Goal: Task Accomplishment & Management: Use online tool/utility

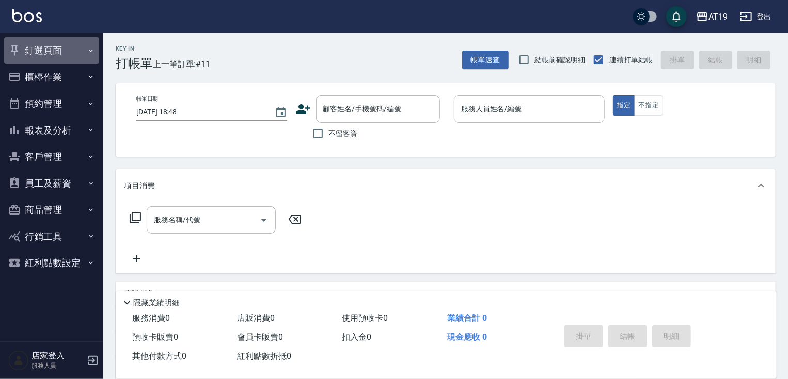
click at [54, 53] on button "釘選頁面" at bounding box center [51, 50] width 95 height 27
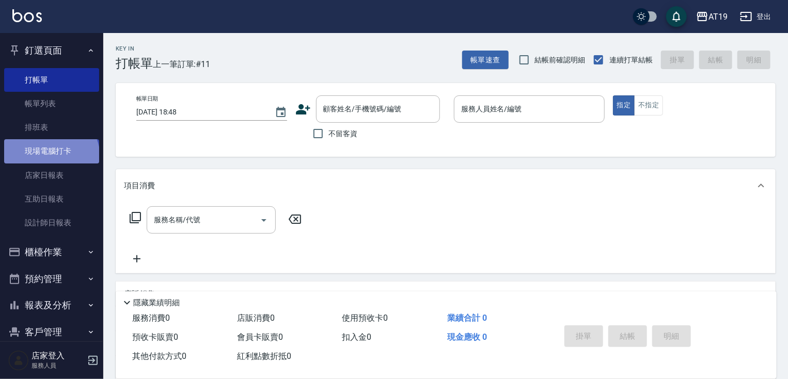
click at [50, 157] on link "現場電腦打卡" at bounding box center [51, 151] width 95 height 24
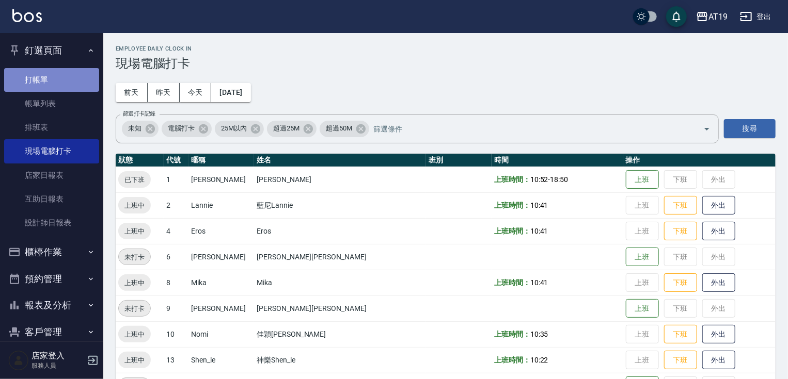
click at [61, 70] on link "打帳單" at bounding box center [51, 80] width 95 height 24
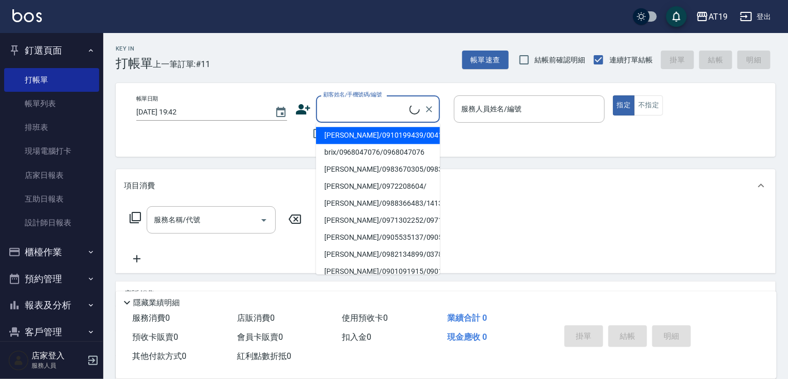
click at [361, 107] on input "顧客姓名/手機號碼/編號" at bounding box center [364, 109] width 89 height 18
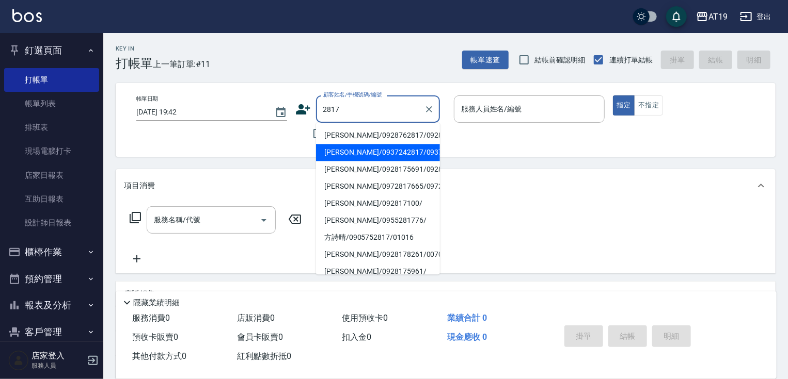
type input "[PERSON_NAME]/0937242817/0937242817"
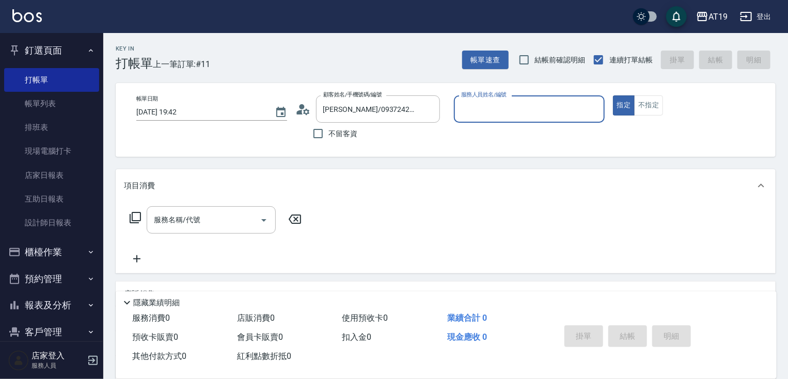
type input "[PERSON_NAME]- 8"
click at [613, 95] on button "指定" at bounding box center [624, 105] width 22 height 20
type button "true"
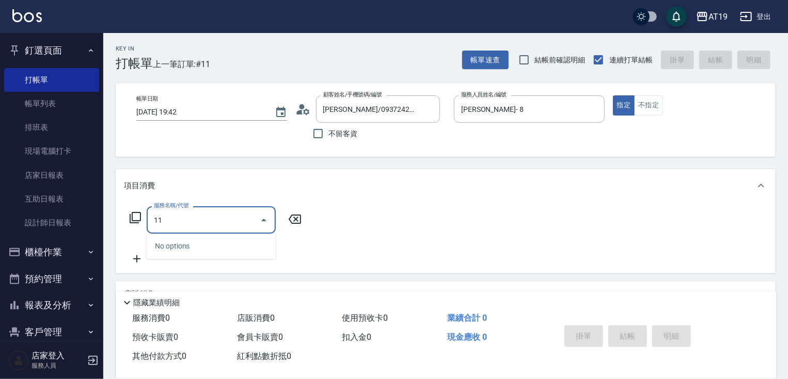
type input "114"
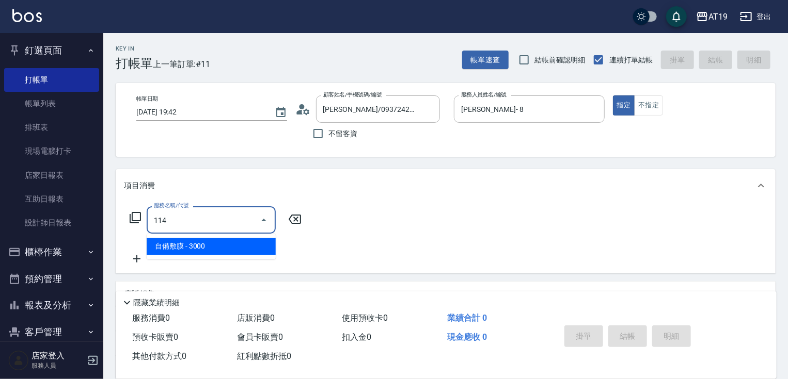
type input "300"
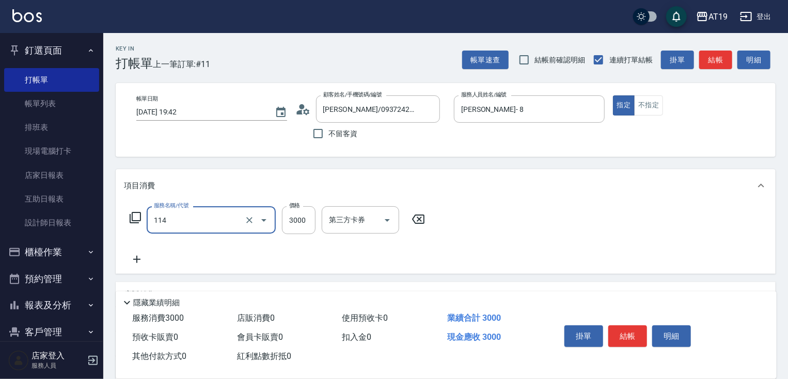
type input "自備敷膜(114)"
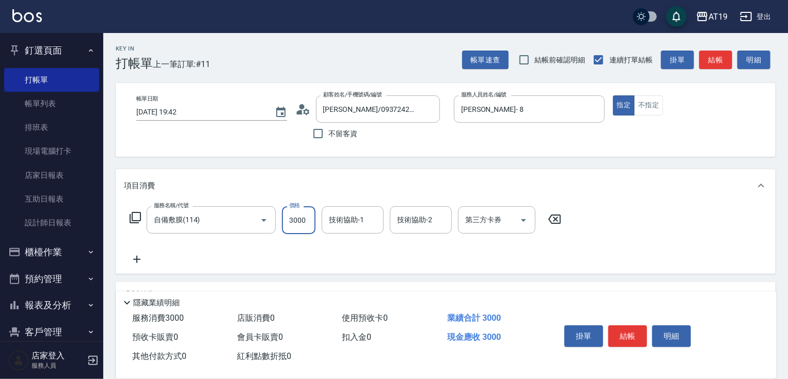
type input "0"
type input "15"
type input "10"
type input "1500"
type input "150"
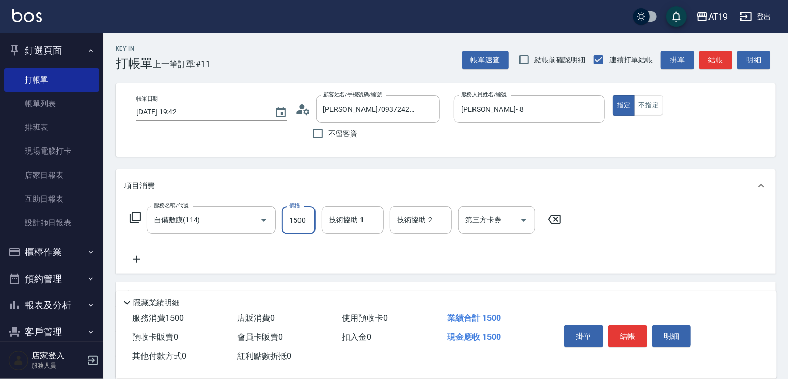
type input "1500"
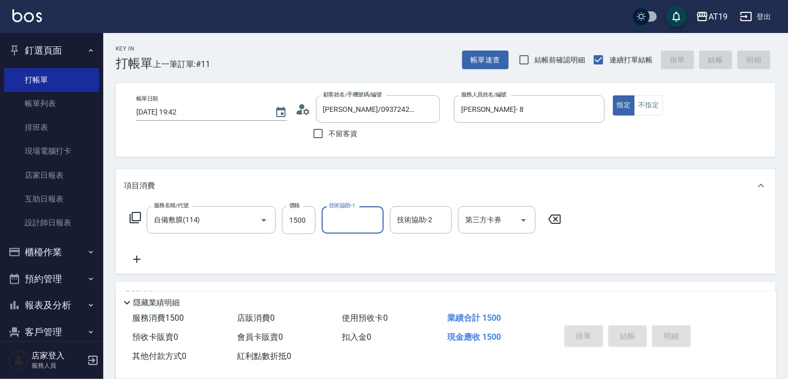
type input "[DATE] 19:43"
type input "0"
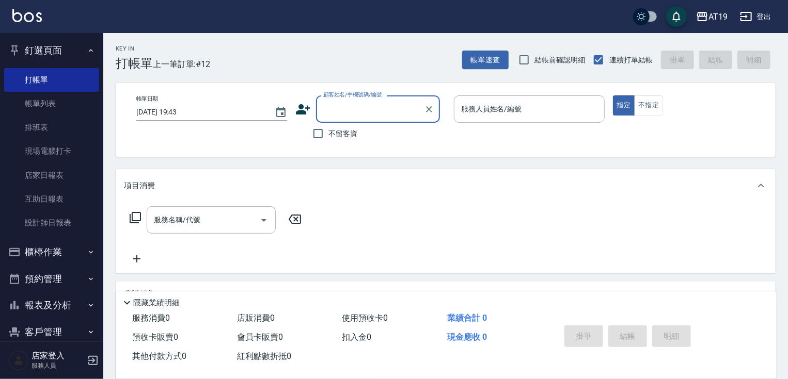
click at [327, 105] on input "顧客姓名/手機號碼/編號" at bounding box center [369, 109] width 99 height 18
type input "0975374495"
click at [300, 109] on icon at bounding box center [302, 109] width 15 height 15
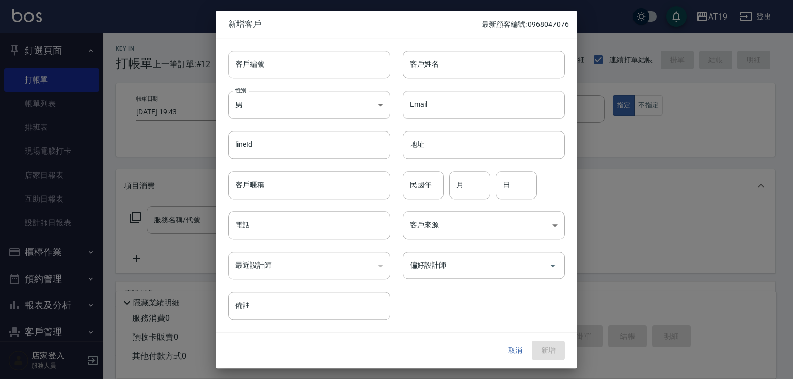
click at [342, 63] on input "客戶編號" at bounding box center [309, 65] width 162 height 28
paste input "0975374495"
type input "0975374495"
click at [318, 222] on input "電話" at bounding box center [309, 226] width 162 height 28
paste input "0975374495"
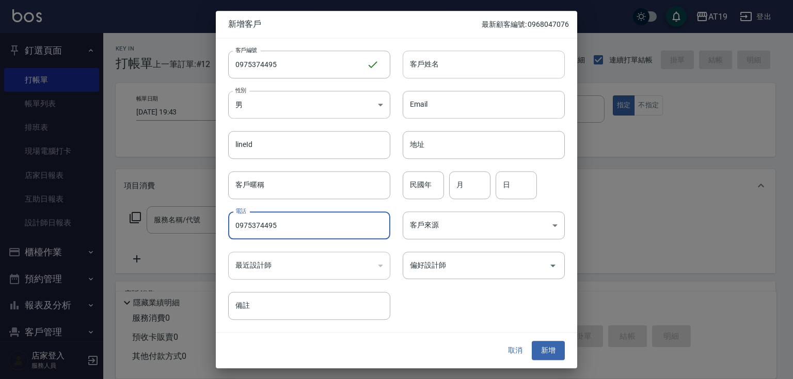
type input "0975374495"
click at [468, 51] on input "客戶姓名" at bounding box center [484, 65] width 162 height 28
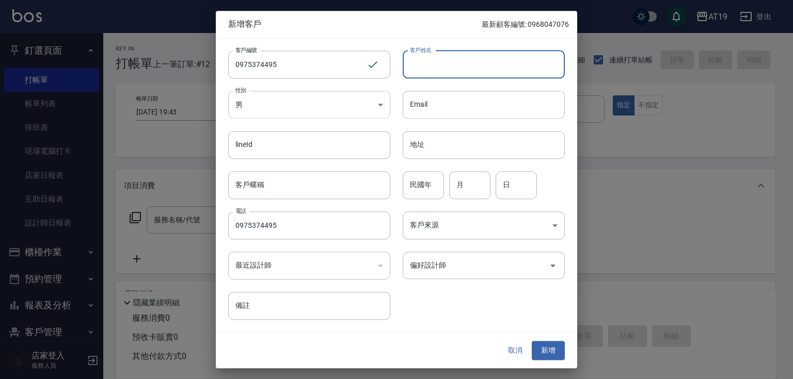
click at [281, 112] on body "AT19 登出 釘選頁面 打帳單 帳單列表 排班表 現場電腦打卡 店家日報表 互助日報表 設計師日報表 櫃檯作業 打帳單 帳單列表 現金收支登錄 高階收支登錄…" at bounding box center [396, 264] width 793 height 528
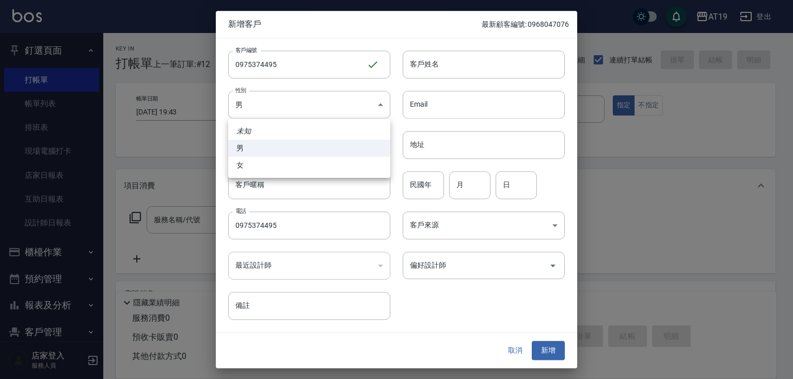
drag, startPoint x: 285, startPoint y: 169, endPoint x: 322, endPoint y: 151, distance: 40.6
click at [288, 169] on li "女" at bounding box center [309, 165] width 162 height 17
type input "[DEMOGRAPHIC_DATA]"
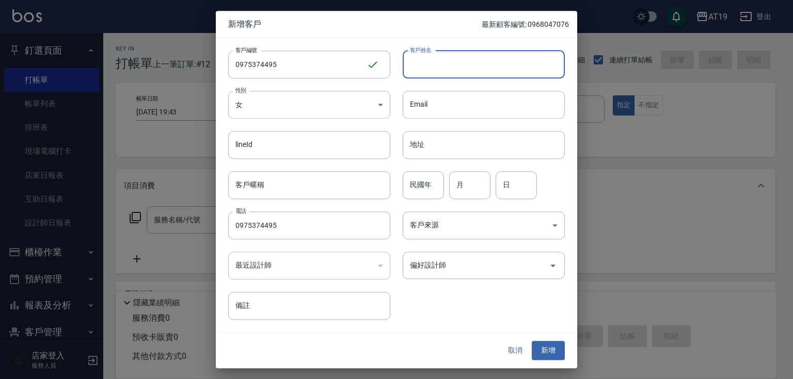
drag, startPoint x: 427, startPoint y: 67, endPoint x: 434, endPoint y: 50, distance: 19.0
click at [427, 66] on input "客戶姓名" at bounding box center [484, 65] width 162 height 28
type input "awaree"
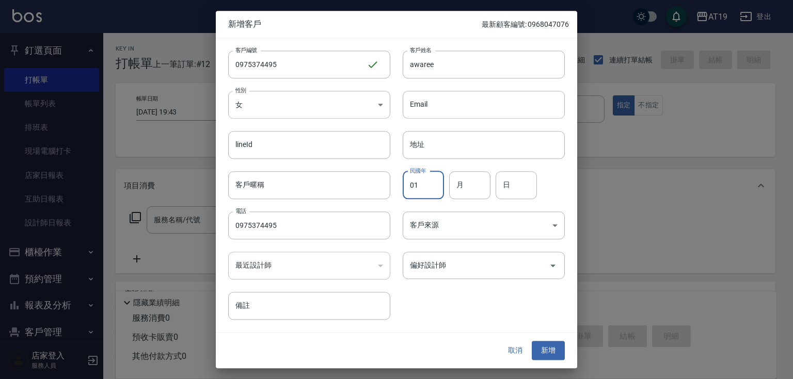
type input "01"
type input "0"
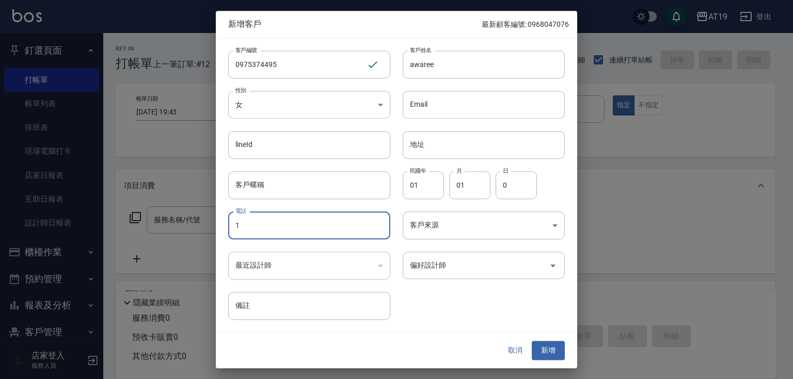
type input "1"
type input "01"
paste input "0975374495"
type input "0975374495"
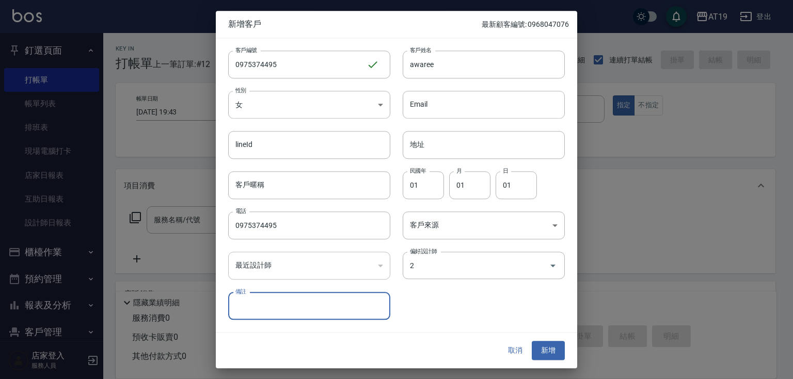
type input "藍尼Lannie"
click at [532, 342] on button "新增" at bounding box center [548, 351] width 33 height 19
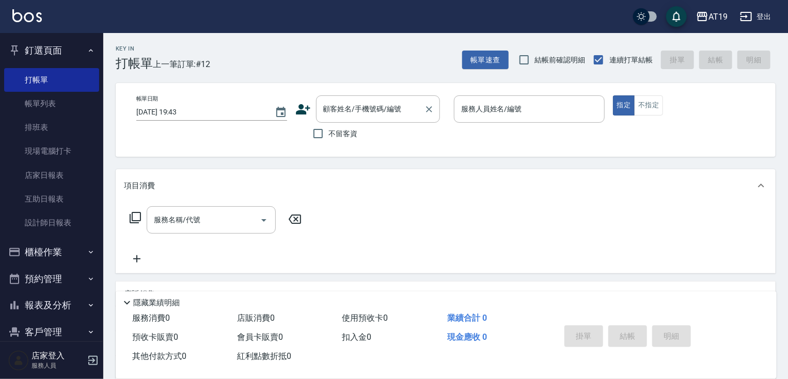
drag, startPoint x: 341, startPoint y: 109, endPoint x: 357, endPoint y: 98, distance: 20.3
click at [341, 109] on input "顧客姓名/手機號碼/編號" at bounding box center [369, 109] width 99 height 18
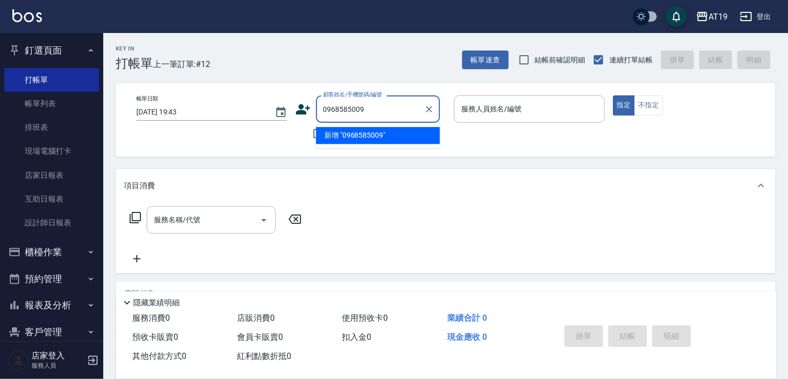
type input "0968585009"
click at [299, 111] on icon at bounding box center [303, 109] width 14 height 10
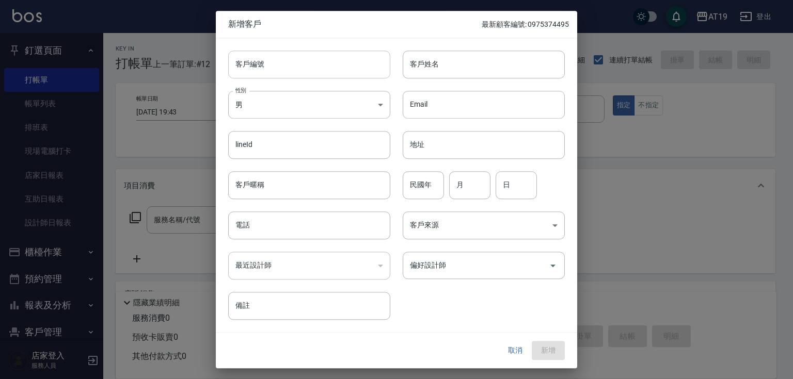
click at [334, 63] on input "客戶編號" at bounding box center [309, 65] width 162 height 28
paste input "0968585009"
type input "0968585009"
click at [330, 231] on input "電話" at bounding box center [309, 226] width 162 height 28
paste input "0968585009"
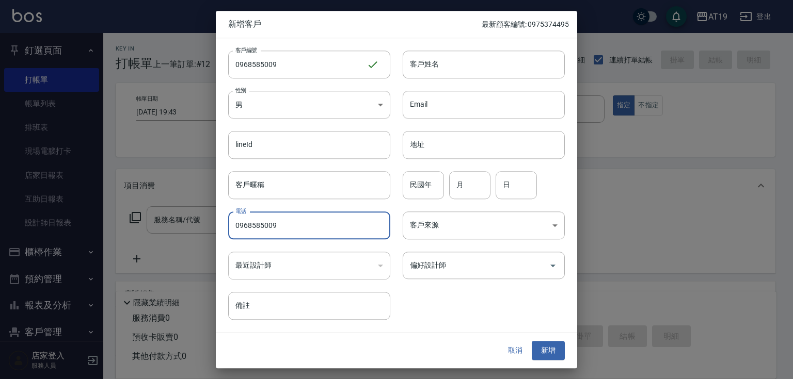
type input "0968585009"
drag, startPoint x: 314, startPoint y: 87, endPoint x: 317, endPoint y: 95, distance: 8.3
click at [314, 89] on div "性別 男 [DEMOGRAPHIC_DATA] 性別" at bounding box center [303, 98] width 174 height 40
click at [306, 108] on body "AT19 登出 釘選頁面 打帳單 帳單列表 排班表 現場電腦打卡 店家日報表 互助日報表 設計師日報表 櫃檯作業 打帳單 帳單列表 現金收支登錄 高階收支登錄…" at bounding box center [396, 264] width 793 height 528
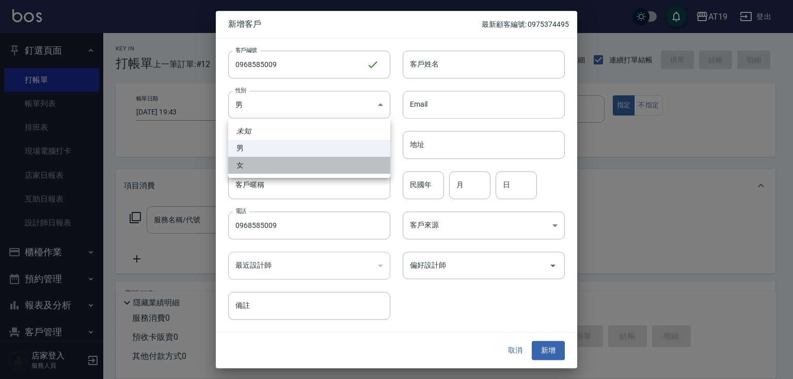
click at [316, 168] on li "女" at bounding box center [309, 165] width 162 height 17
type input "[DEMOGRAPHIC_DATA]"
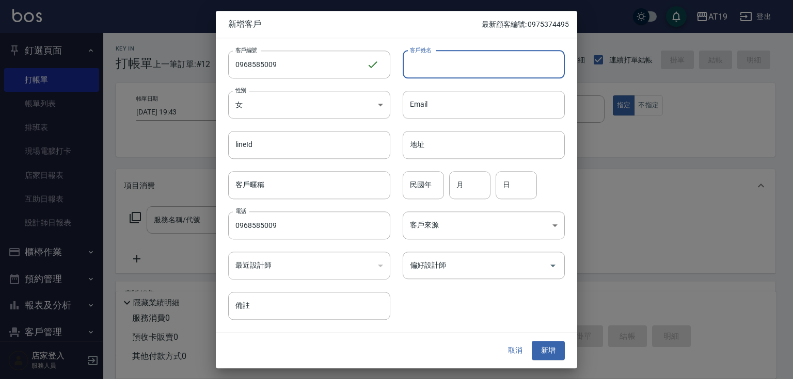
drag, startPoint x: 457, startPoint y: 60, endPoint x: 443, endPoint y: 55, distance: 14.9
click at [457, 60] on input "客戶姓名" at bounding box center [484, 65] width 162 height 28
type input "v"
type input "[PERSON_NAME]"
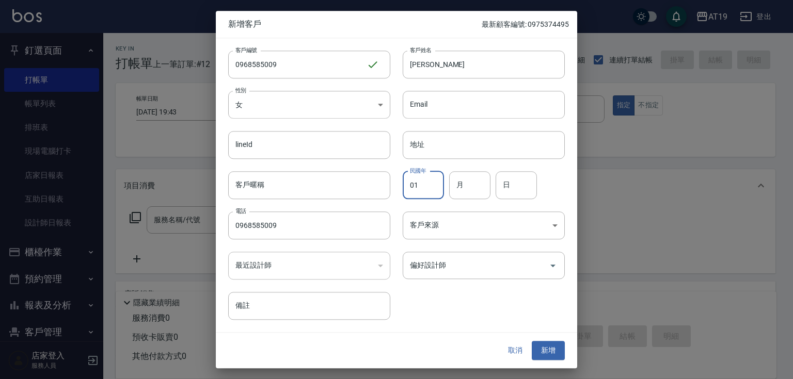
type input "01"
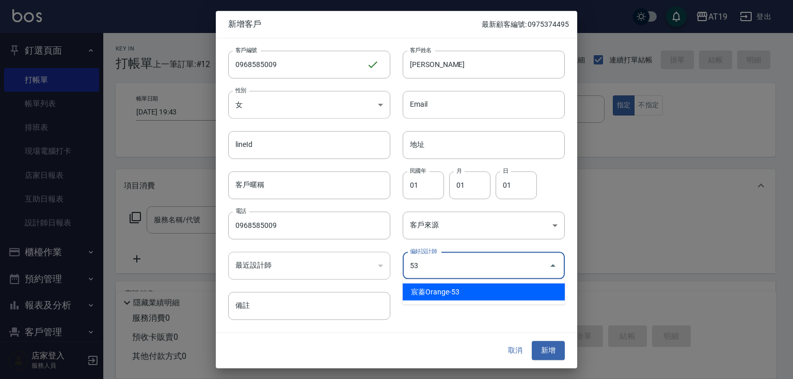
type input "宸蓁Orange"
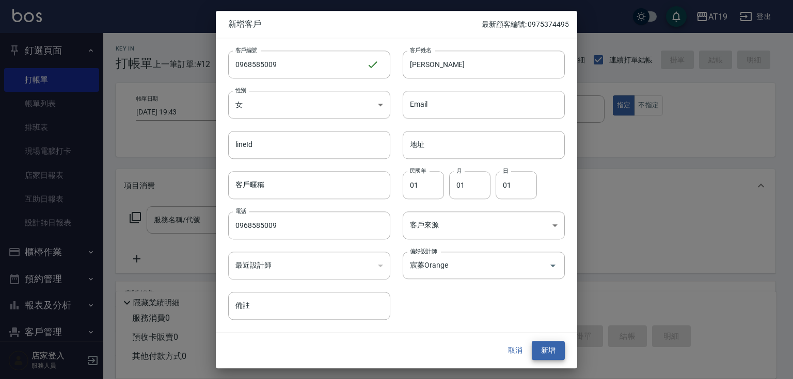
click at [532, 342] on button "新增" at bounding box center [548, 351] width 33 height 19
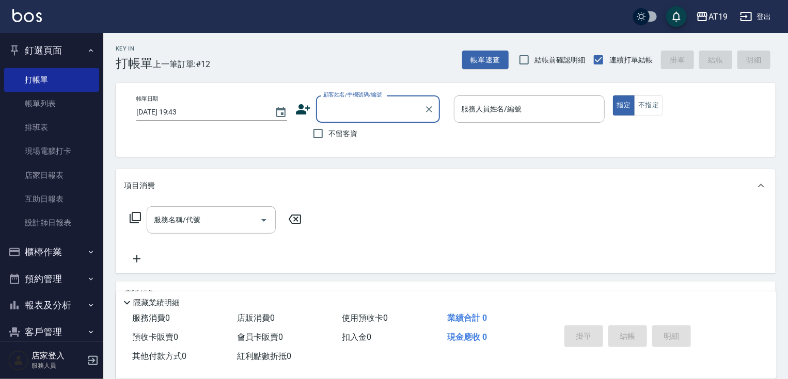
click at [376, 106] on input "顧客姓名/手機號碼/編號" at bounding box center [369, 109] width 99 height 18
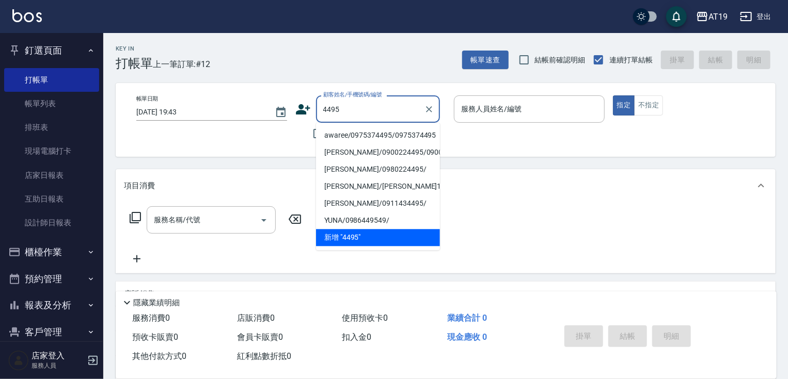
type input "awaree/0975374495/0975374495"
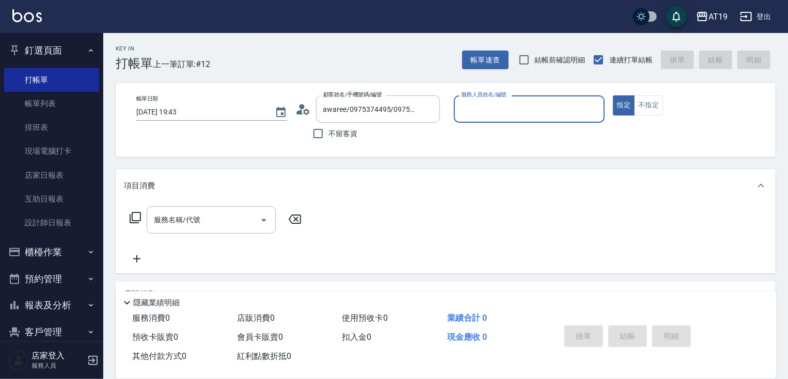
type input "Lannie- 2"
click at [613, 95] on button "指定" at bounding box center [624, 105] width 22 height 20
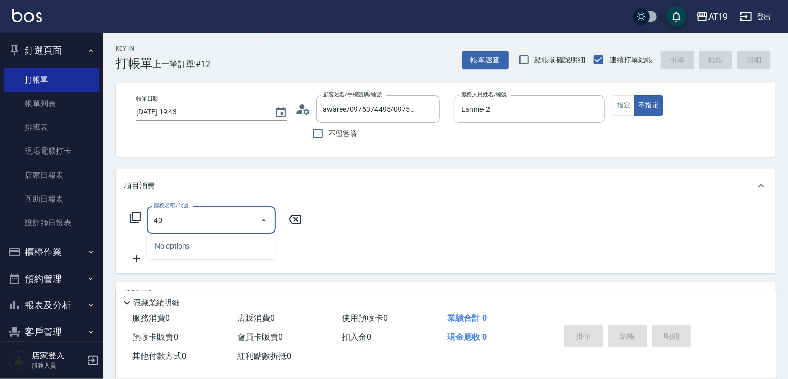
type input "401"
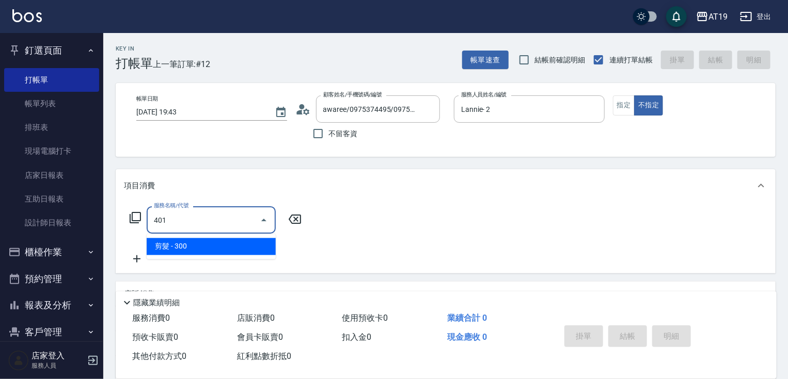
type input "30"
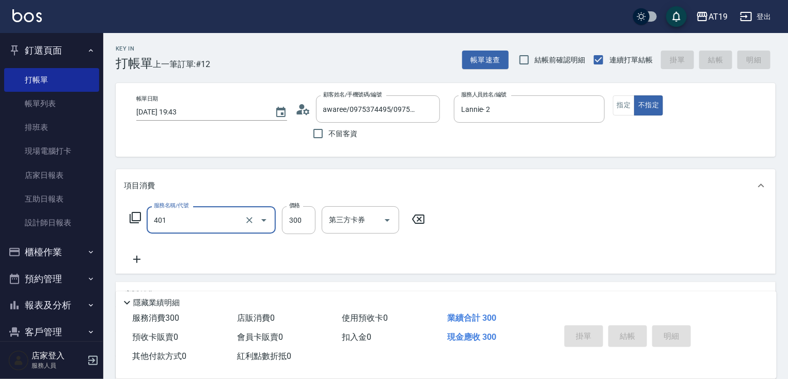
type input "401"
type input "[DATE] 20:11"
type input "0"
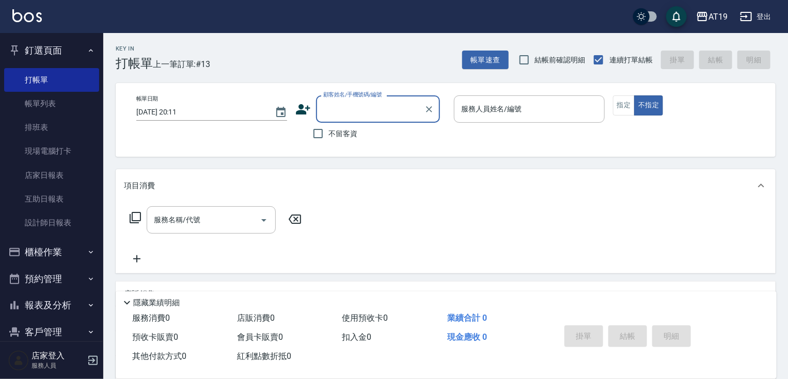
click at [353, 110] on input "顧客姓名/手機號碼/編號" at bounding box center [369, 109] width 99 height 18
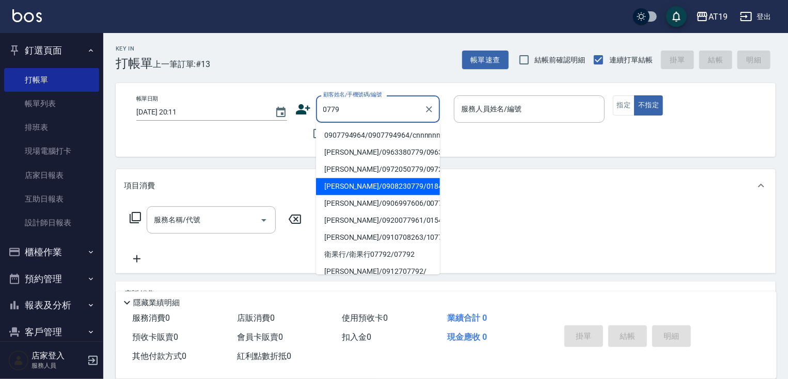
type input "0779"
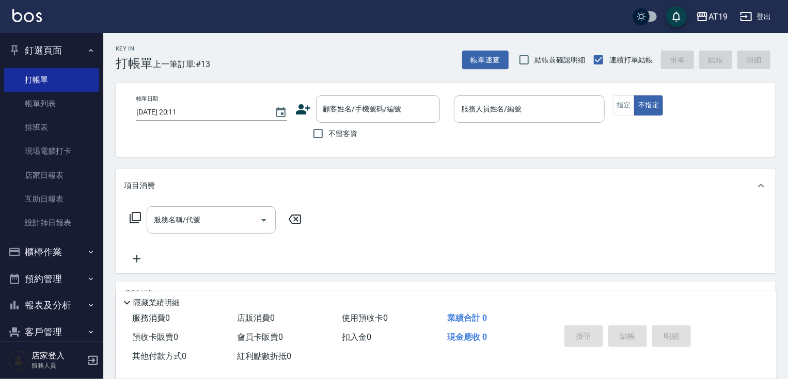
click at [478, 178] on div "項目消費" at bounding box center [446, 185] width 660 height 33
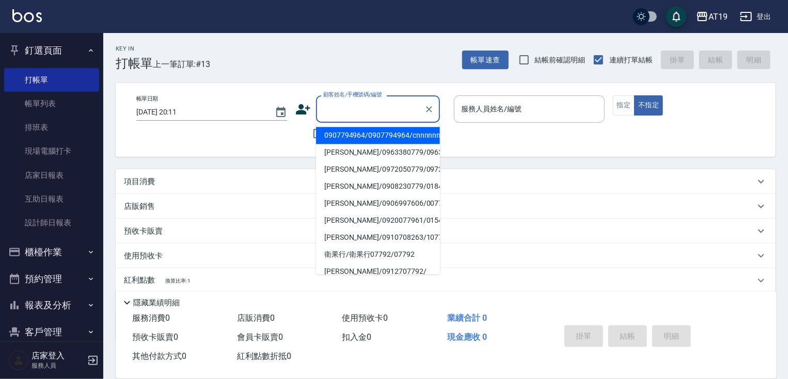
drag, startPoint x: 371, startPoint y: 108, endPoint x: 409, endPoint y: 2, distance: 113.0
click at [371, 107] on input "顧客姓名/手機號碼/編號" at bounding box center [369, 109] width 99 height 18
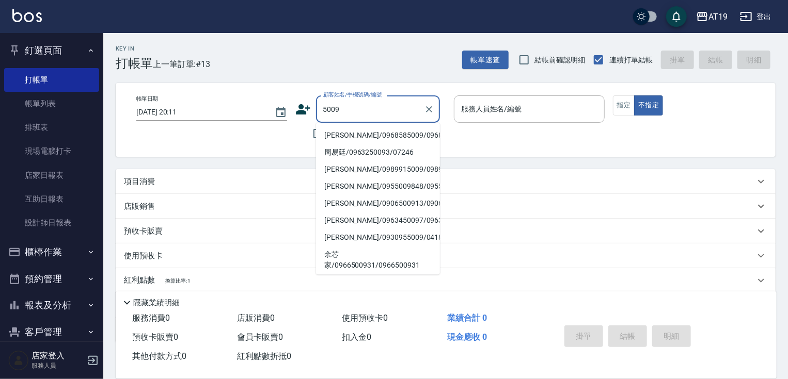
type input "[PERSON_NAME]/0968585009/0968585009"
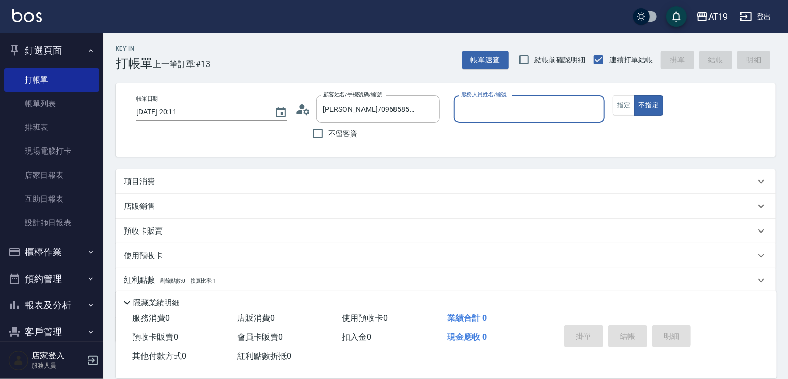
type input "Orange-53"
click at [634, 95] on button "不指定" at bounding box center [648, 105] width 29 height 20
type button "false"
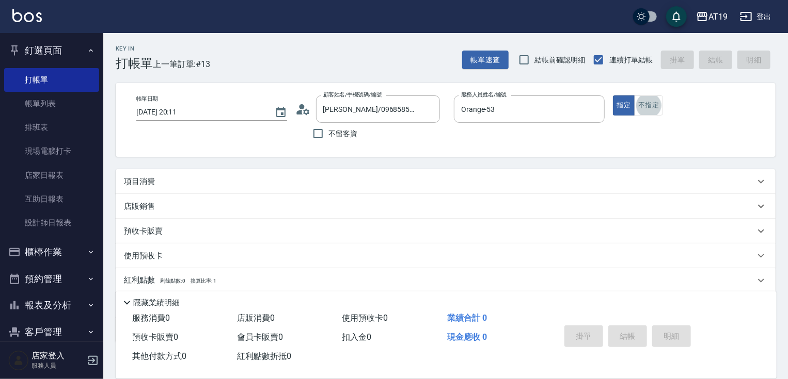
click at [634, 95] on button "不指定" at bounding box center [648, 105] width 29 height 20
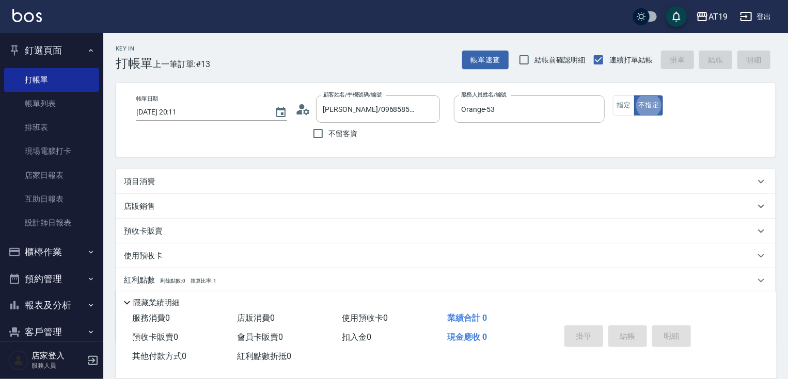
scroll to position [17, 0]
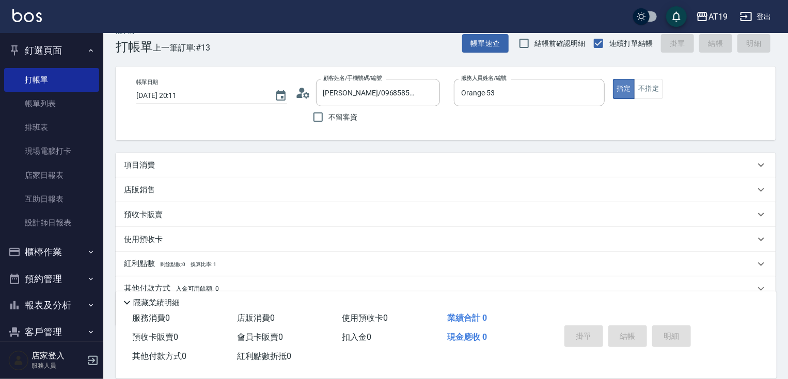
click at [628, 92] on button "指定" at bounding box center [624, 89] width 22 height 20
click at [613, 79] on button "指定" at bounding box center [624, 89] width 22 height 20
click at [132, 170] on p "項目消費" at bounding box center [139, 165] width 31 height 11
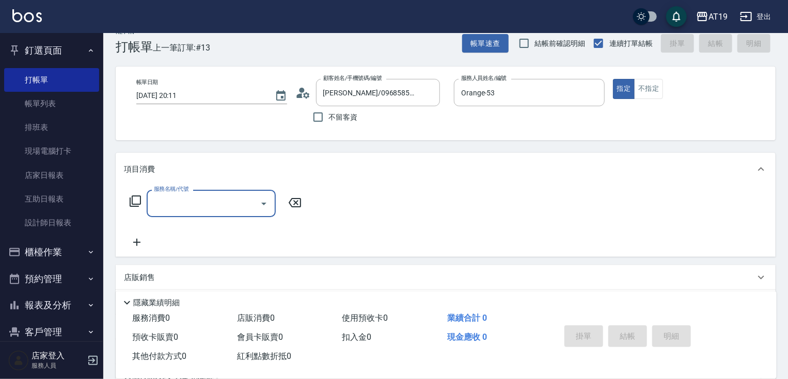
scroll to position [0, 0]
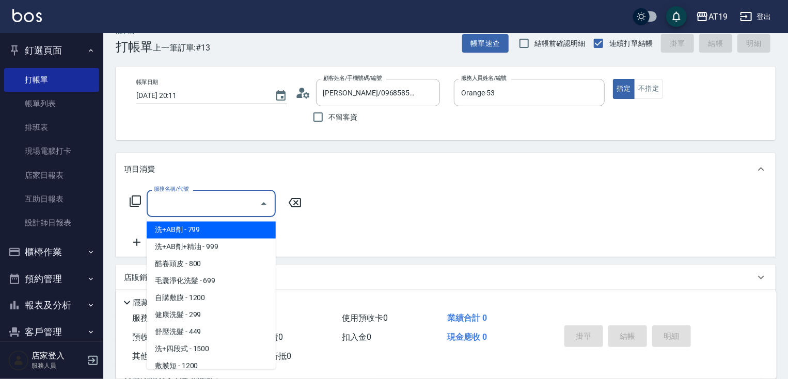
click at [159, 206] on input "服務名稱/代號" at bounding box center [203, 204] width 104 height 18
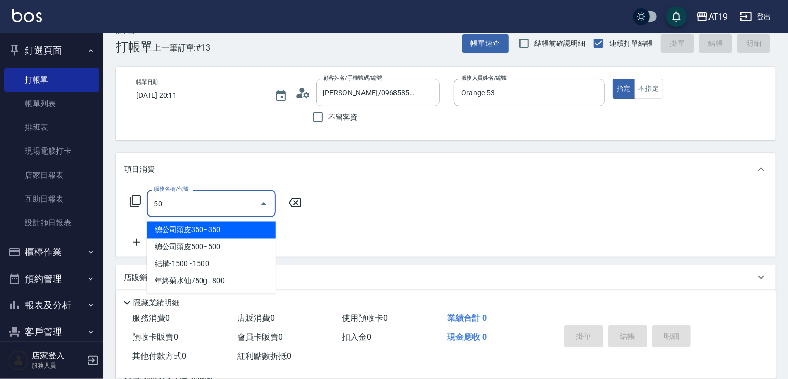
type input "501"
type input "100"
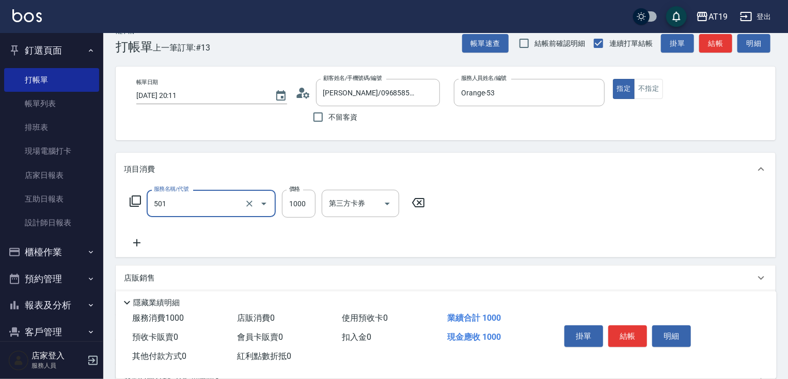
type input "染髮(501)"
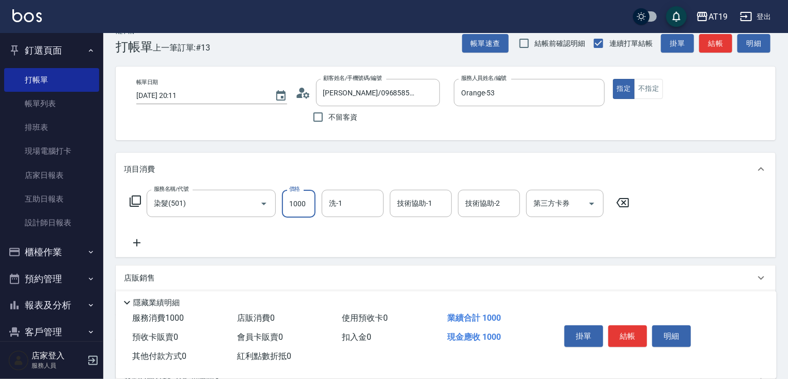
type input "3"
type input "0"
type input "30"
type input "300"
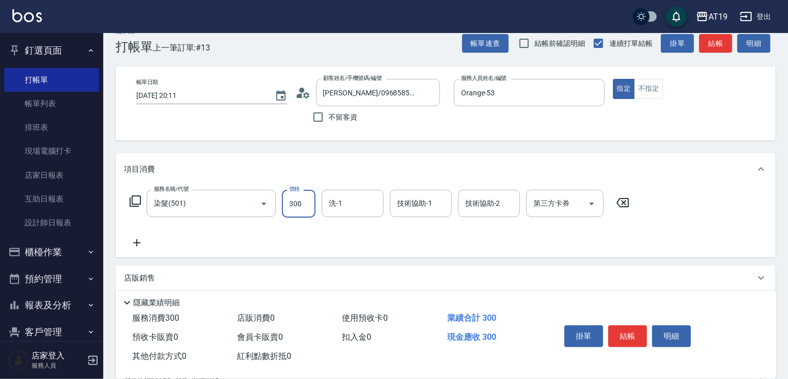
type input "300"
type input "3000"
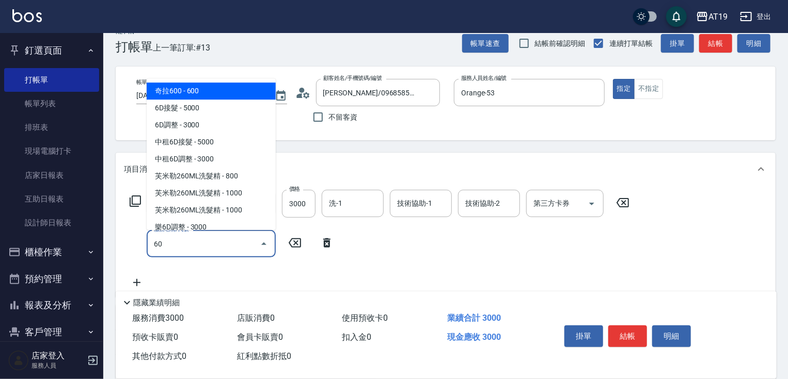
type input "601"
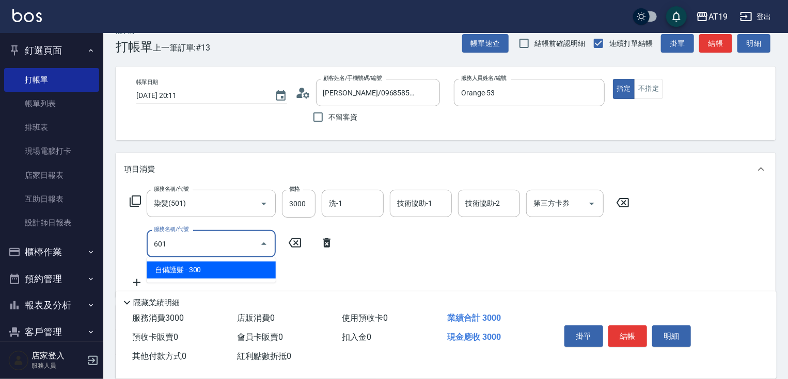
type input "330"
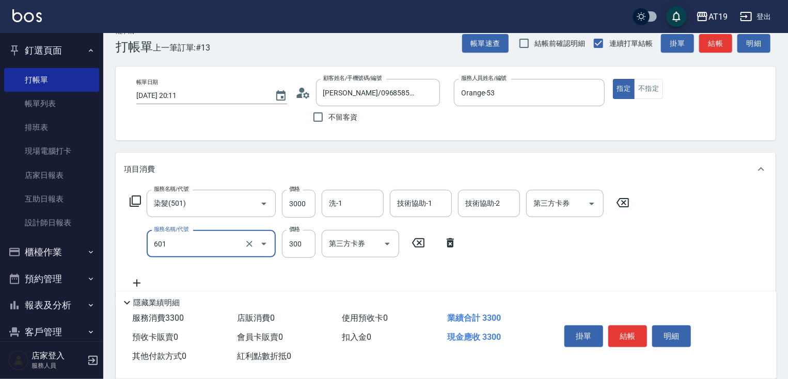
type input "自備護髮(601)"
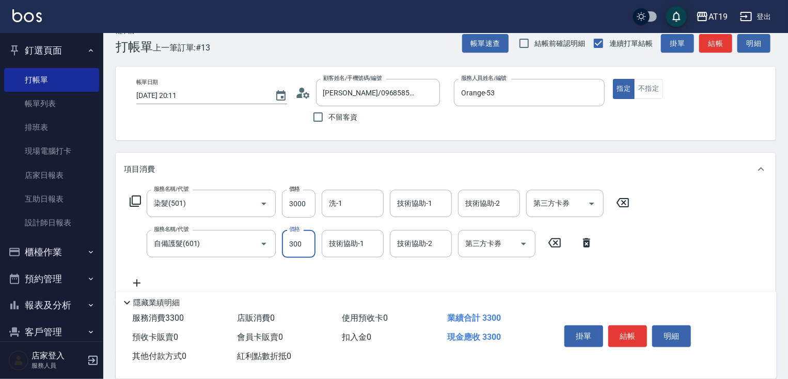
type input "8"
type input "300"
type input "80"
type input "380"
type input "800"
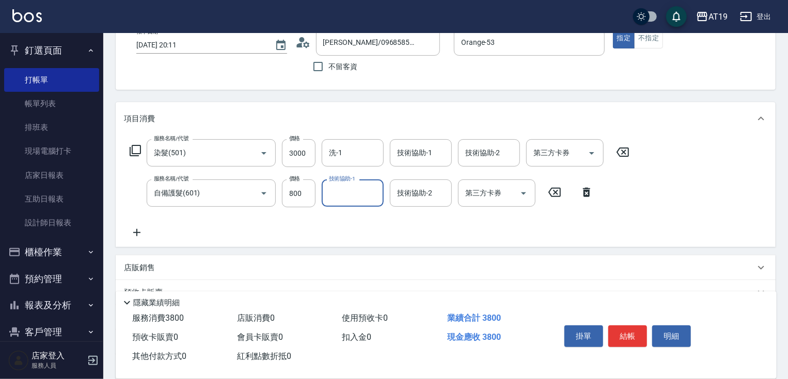
scroll to position [182, 0]
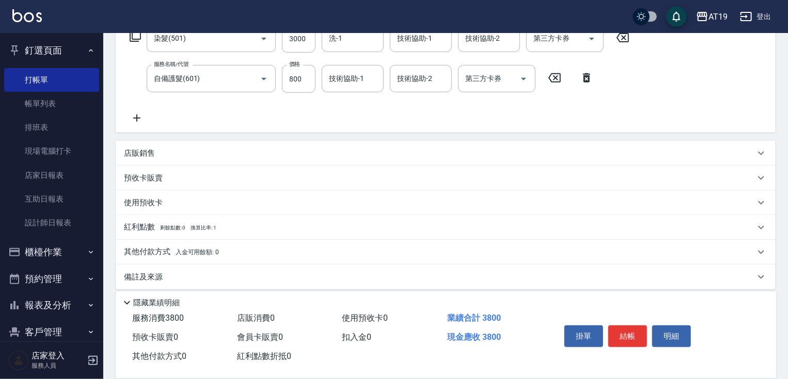
click at [151, 153] on p "店販銷售" at bounding box center [139, 153] width 31 height 11
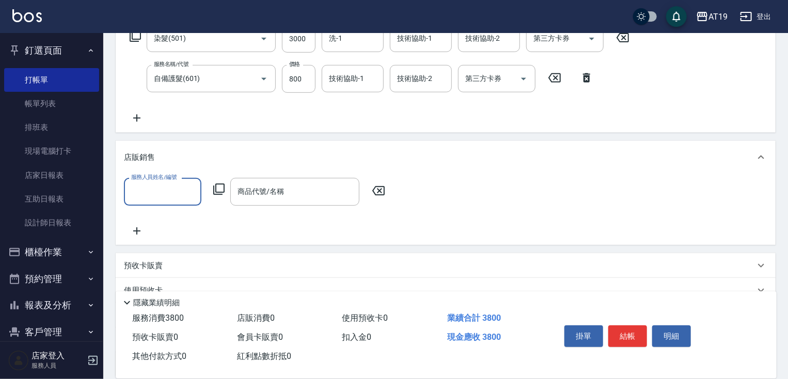
scroll to position [0, 0]
click at [151, 186] on input "服務人員姓名/編號" at bounding box center [163, 192] width 68 height 18
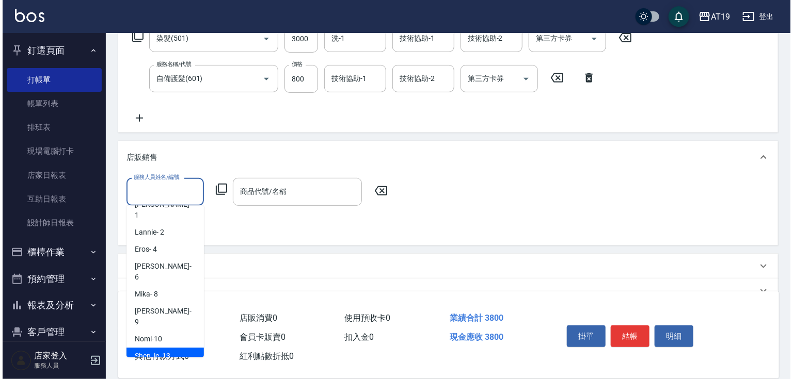
scroll to position [27, 0]
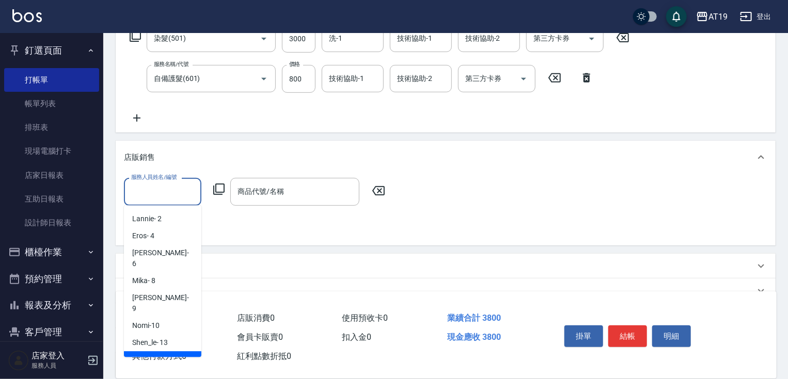
click at [164, 355] on span "Orange -53" at bounding box center [149, 360] width 34 height 11
type input "Orange-53"
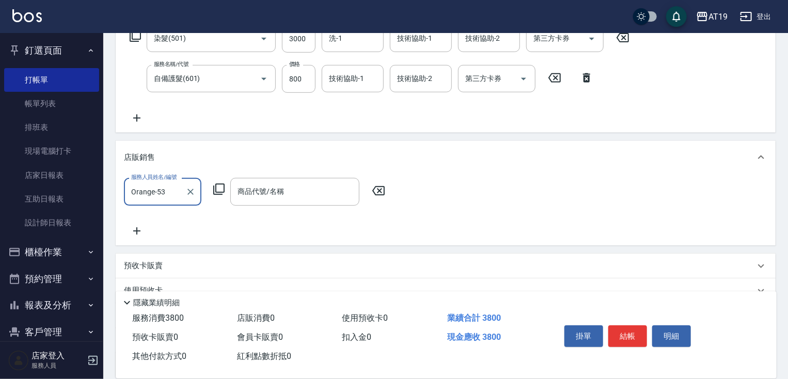
click at [213, 186] on icon at bounding box center [219, 189] width 12 height 12
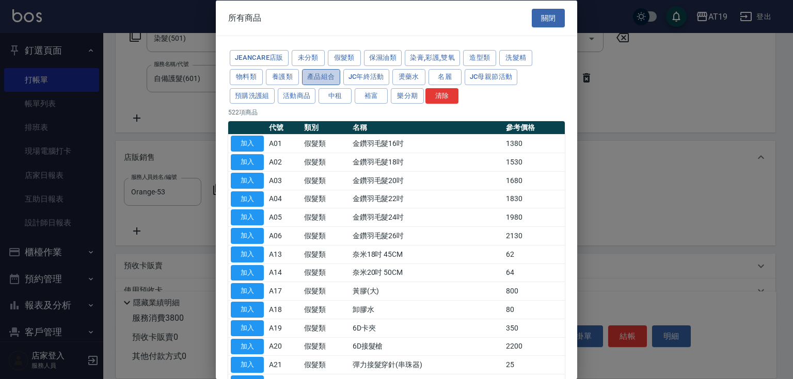
click at [316, 74] on button "產品組合" at bounding box center [321, 77] width 38 height 16
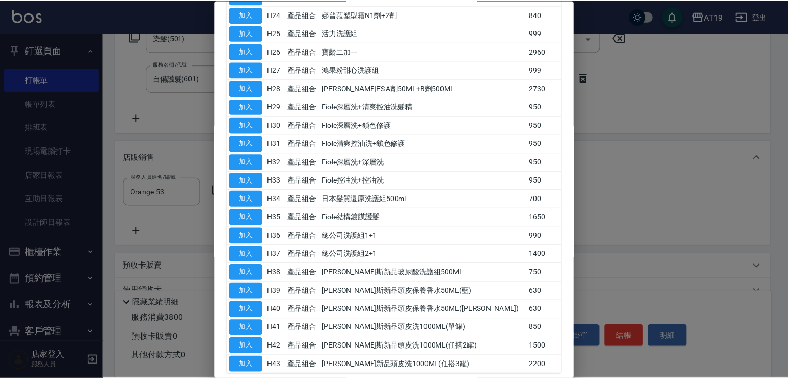
scroll to position [537, 0]
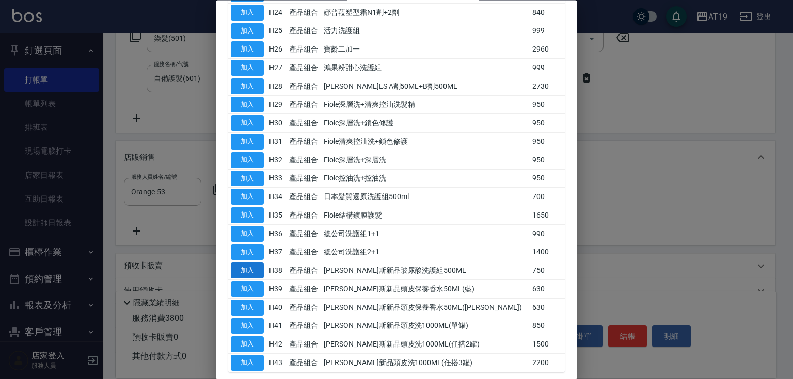
click at [254, 270] on button "加入" at bounding box center [247, 271] width 33 height 16
type input "[PERSON_NAME]斯新品玻尿酸洗護組500ML"
type input "450"
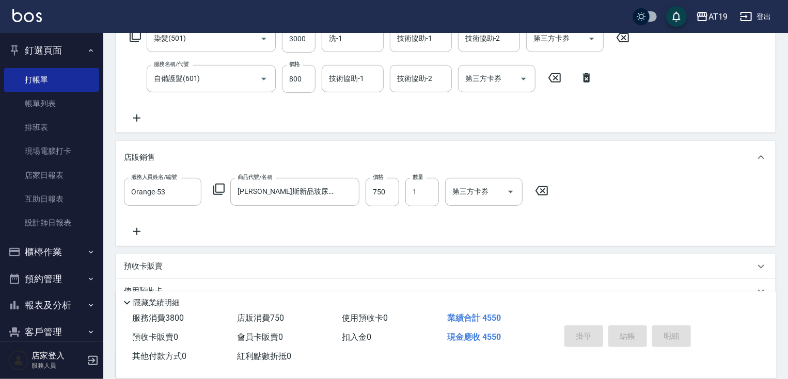
type input "[DATE] 20:13"
type input "0"
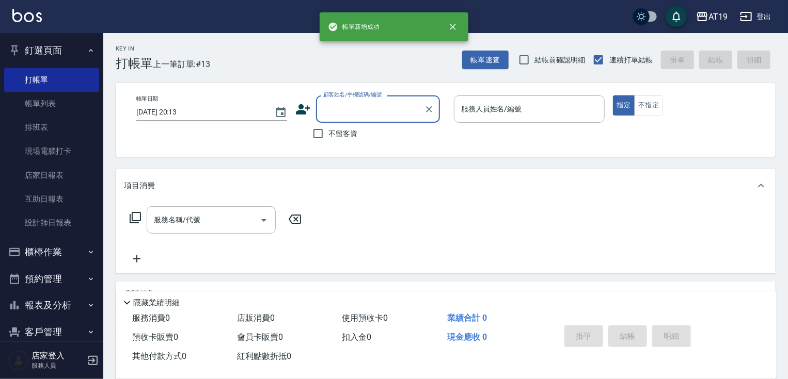
scroll to position [0, 0]
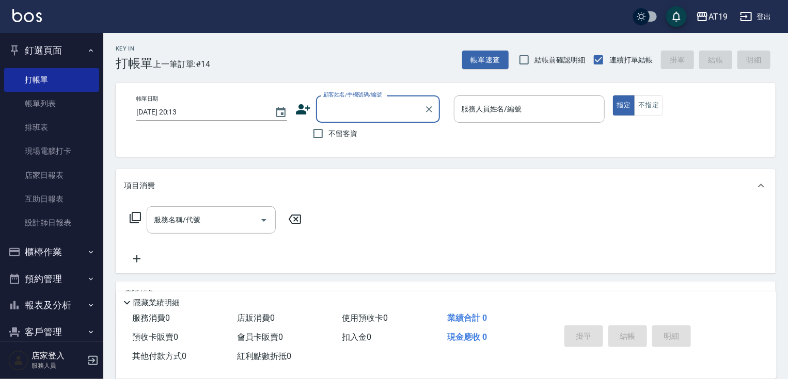
click at [350, 111] on input "顧客姓名/手機號碼/編號" at bounding box center [369, 109] width 99 height 18
type input "0919549564"
click at [306, 113] on icon at bounding box center [303, 109] width 14 height 10
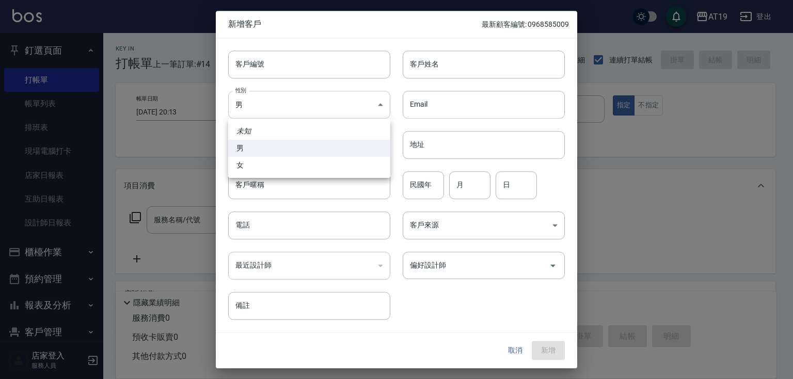
click at [334, 96] on body "AT19 登出 釘選頁面 打帳單 帳單列表 排班表 現場電腦打卡 店家日報表 互助日報表 設計師日報表 櫃檯作業 打帳單 帳單列表 現金收支登錄 高階收支登錄…" at bounding box center [396, 264] width 793 height 528
click at [338, 67] on div at bounding box center [396, 189] width 793 height 379
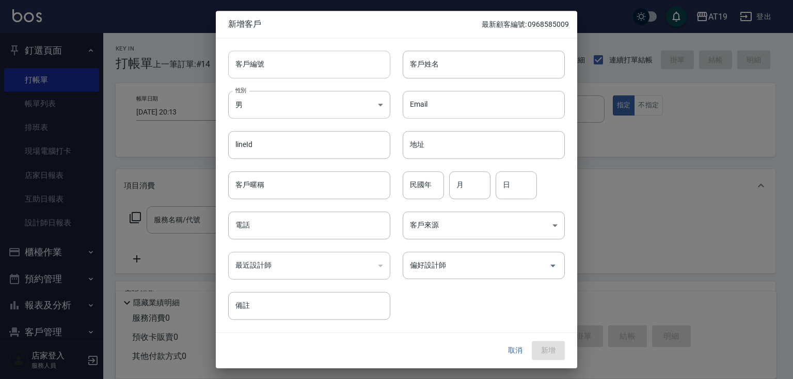
click at [338, 66] on input "客戶編號" at bounding box center [309, 65] width 162 height 28
paste input "0919549564"
type input "0919549564"
click at [291, 234] on input "電話" at bounding box center [309, 226] width 162 height 28
paste input "0919549564"
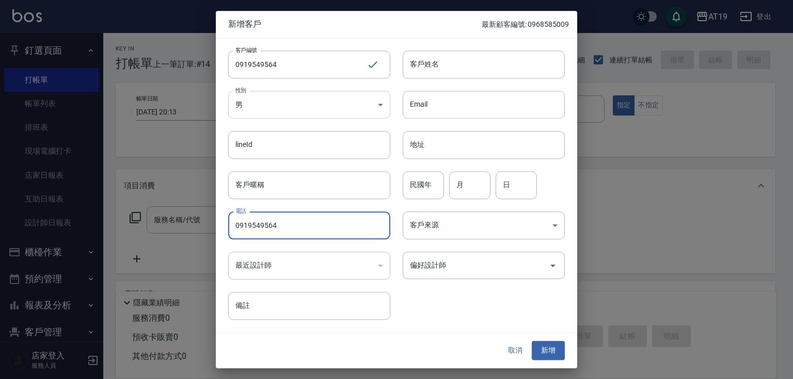
type input "0919549564"
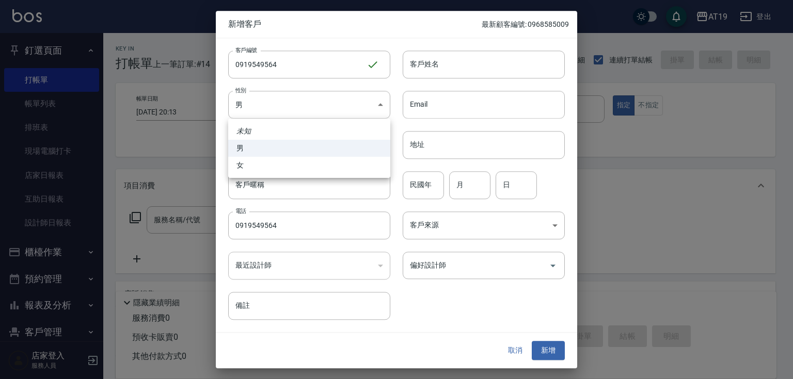
drag, startPoint x: 294, startPoint y: 99, endPoint x: 296, endPoint y: 121, distance: 22.3
click at [296, 109] on body "AT19 登出 釘選頁面 打帳單 帳單列表 排班表 現場電腦打卡 店家日報表 互助日報表 設計師日報表 櫃檯作業 打帳單 帳單列表 現金收支登錄 高階收支登錄…" at bounding box center [396, 264] width 793 height 528
drag, startPoint x: 301, startPoint y: 167, endPoint x: 374, endPoint y: 115, distance: 89.5
click at [316, 154] on ul "未知 男 女" at bounding box center [309, 148] width 162 height 59
drag, startPoint x: 430, startPoint y: 67, endPoint x: 400, endPoint y: 33, distance: 45.7
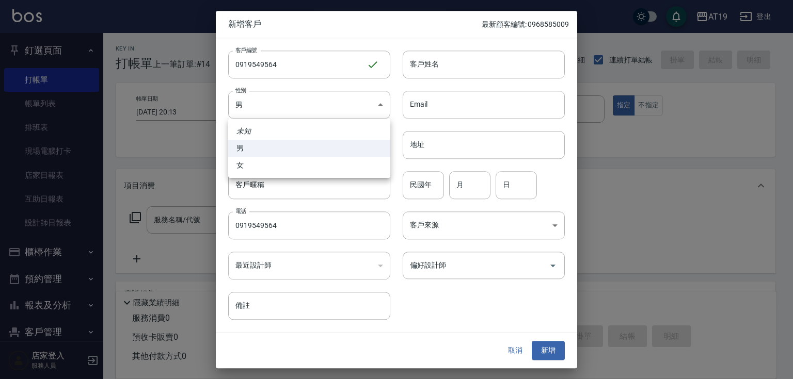
click at [430, 63] on div at bounding box center [396, 189] width 793 height 379
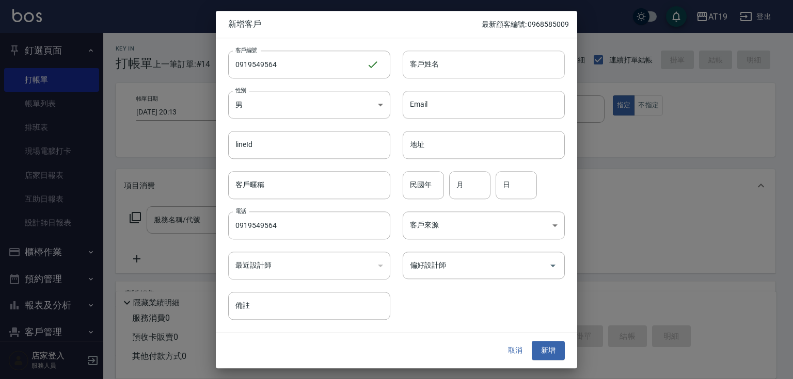
click at [457, 66] on input "客戶姓名" at bounding box center [484, 65] width 162 height 28
type input "ㄘ"
type input "茶理"
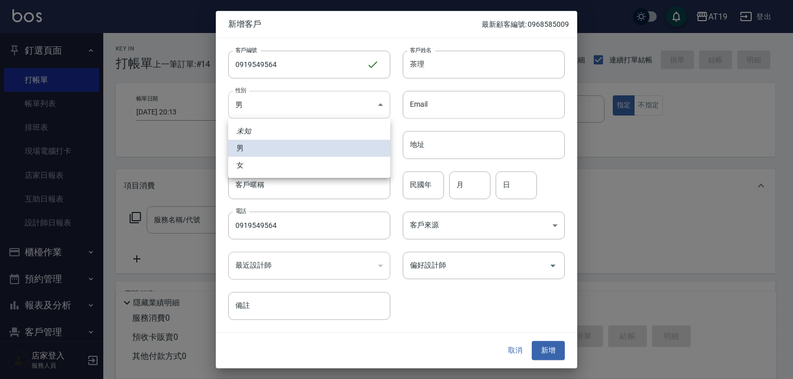
click at [239, 101] on body "AT19 登出 釘選頁面 打帳單 帳單列表 排班表 現場電腦打卡 店家日報表 互助日報表 設計師日報表 櫃檯作業 打帳單 帳單列表 現金收支登錄 高階收支登錄…" at bounding box center [396, 264] width 793 height 528
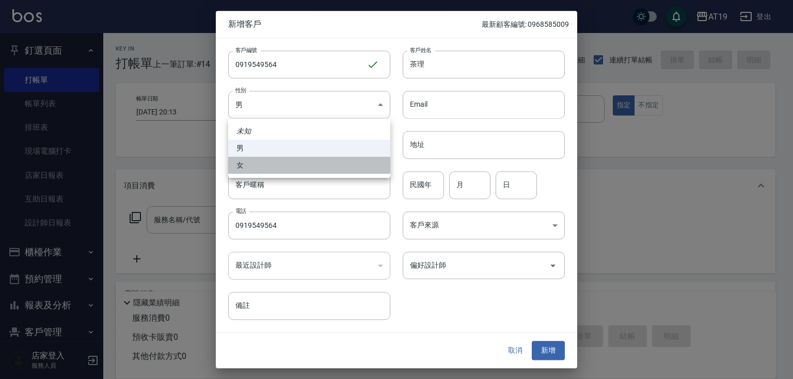
click at [254, 169] on li "女" at bounding box center [309, 165] width 162 height 17
type input "[DEMOGRAPHIC_DATA]"
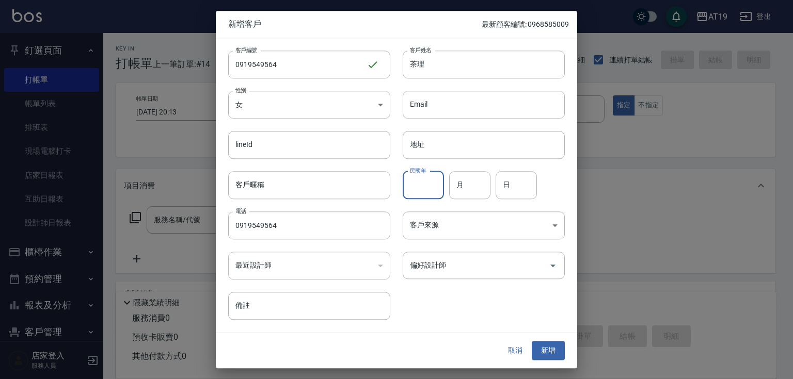
drag, startPoint x: 427, startPoint y: 186, endPoint x: 391, endPoint y: 43, distance: 146.9
click at [427, 186] on input "民國年" at bounding box center [423, 185] width 41 height 28
type input "01"
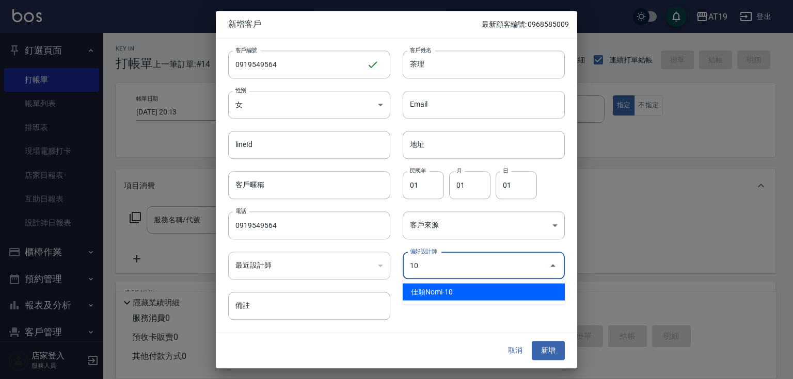
type input "佳穎[PERSON_NAME]"
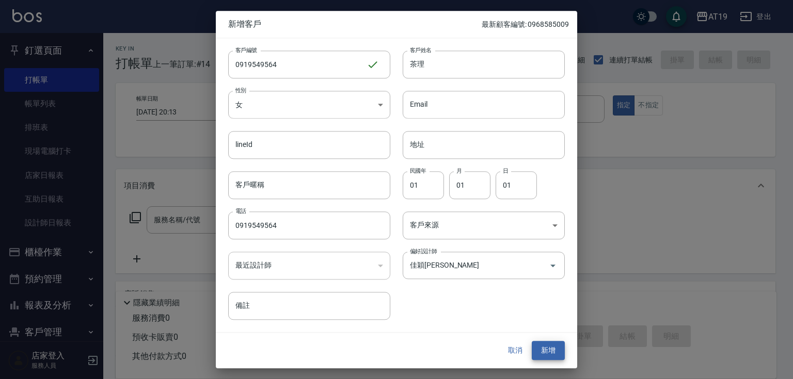
click at [532, 342] on button "新增" at bounding box center [548, 351] width 33 height 19
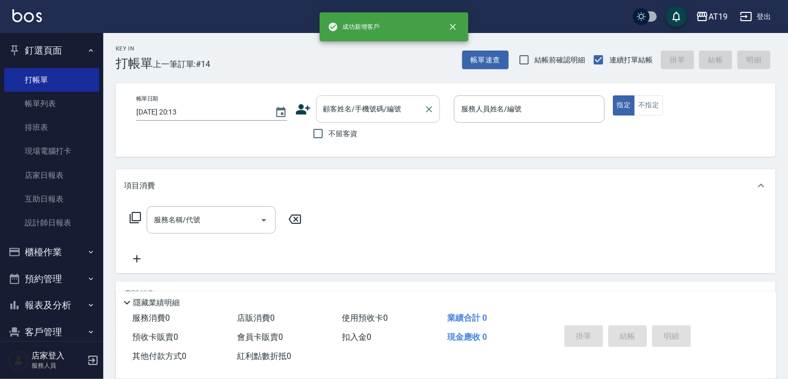
click at [353, 101] on div "顧客姓名/手機號碼/編號 顧客姓名/手機號碼/編號" at bounding box center [378, 108] width 124 height 27
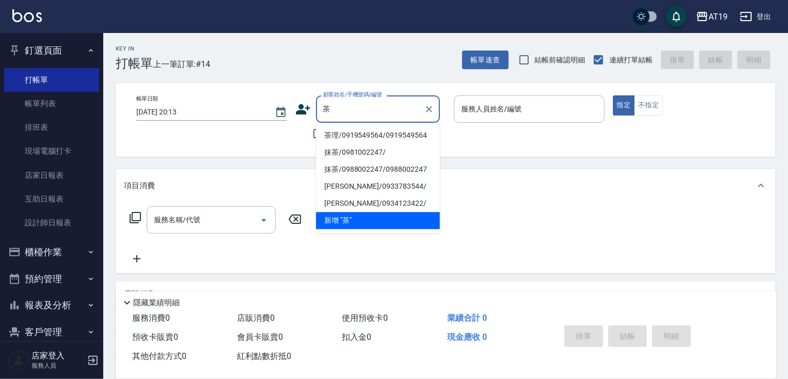
type input "茶理/0919549564/0919549564"
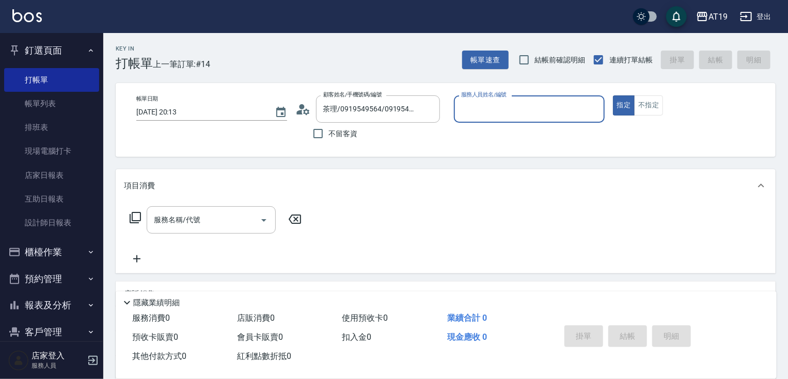
type input "Nomi-10"
click at [613, 95] on button "指定" at bounding box center [624, 105] width 22 height 20
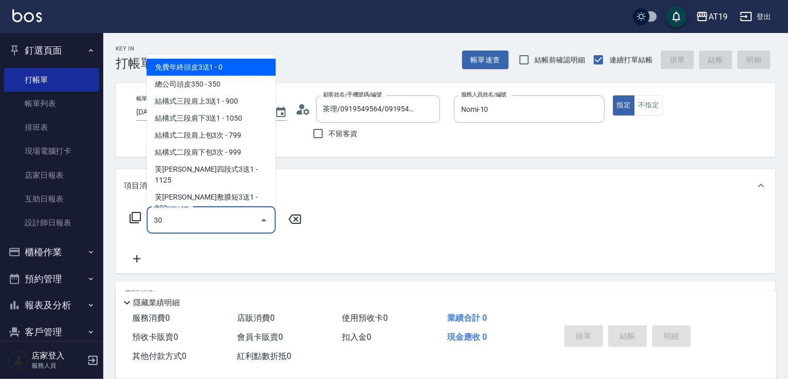
type input "301"
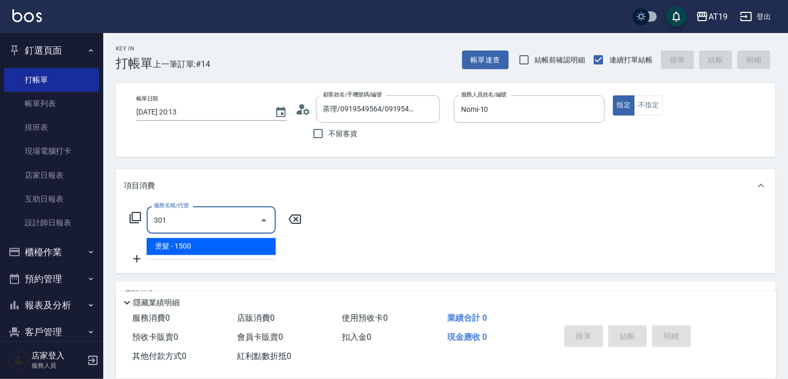
type input "150"
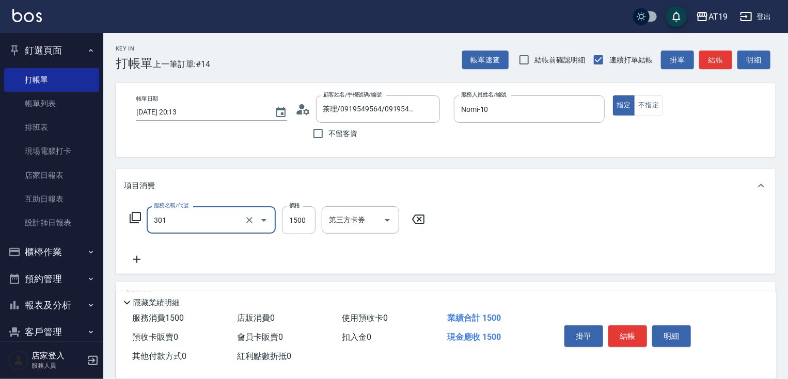
type input "燙髮(301)"
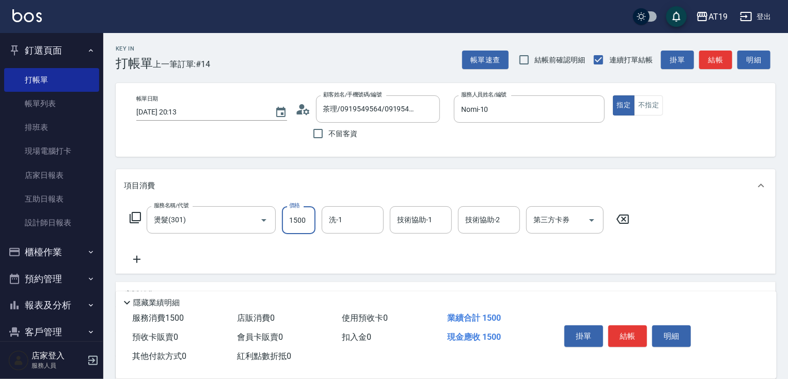
type input "0"
type input "168"
type input "160"
type input "1689"
type input "1680"
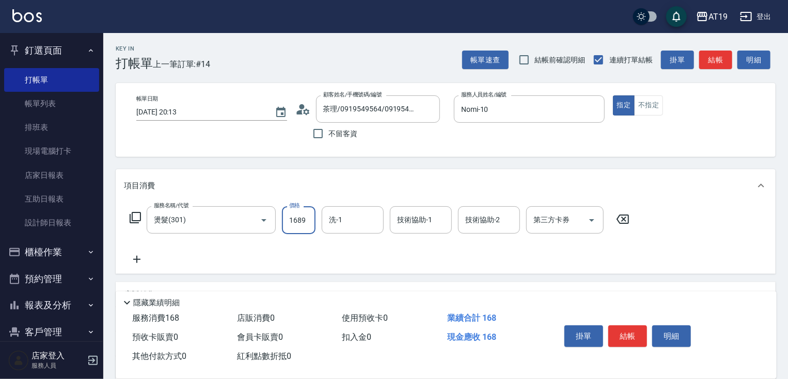
type input "16899"
type input "160"
type input "1689"
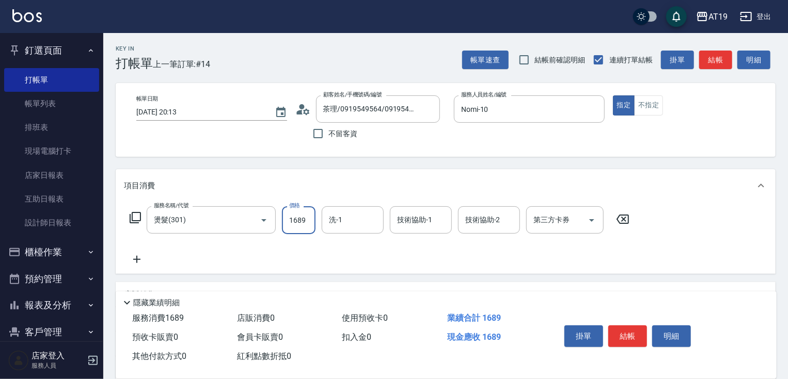
type input "10"
type input "168"
type input "0"
type input "16"
type input "10"
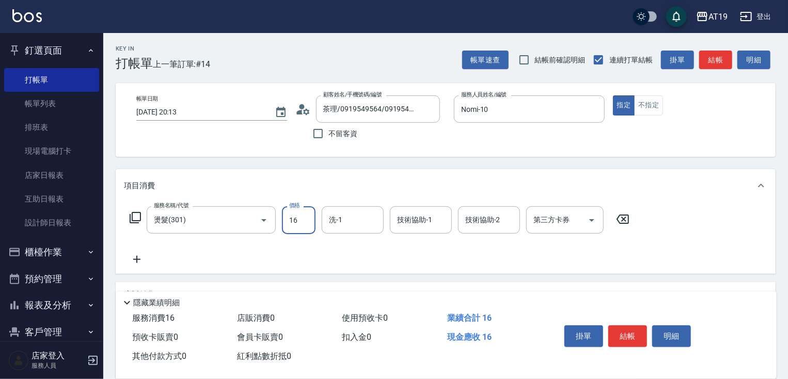
type input "169"
type input "160"
type input "1699"
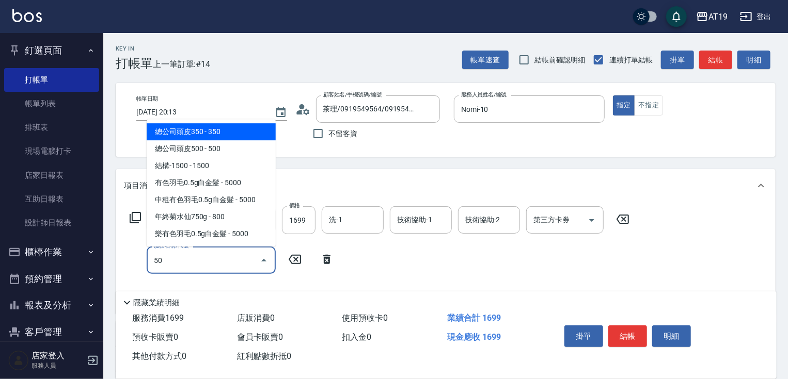
type input "501"
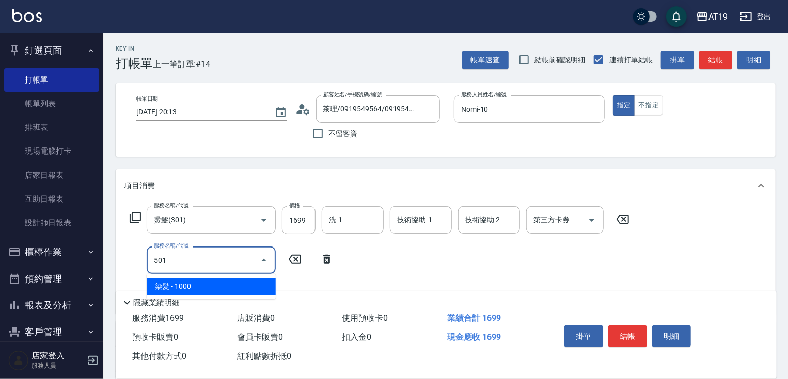
type input "260"
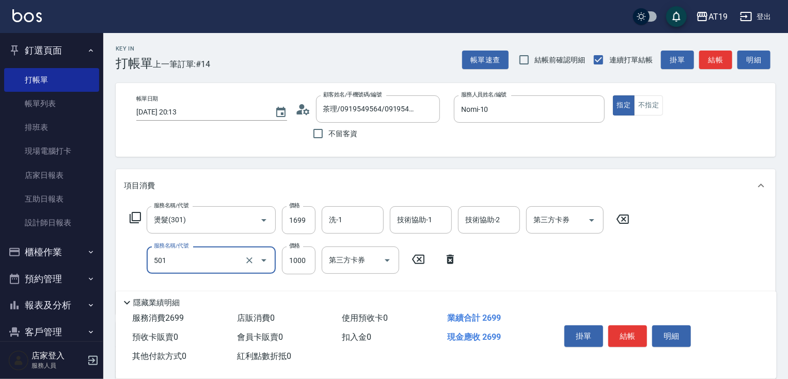
type input "染髮(501)"
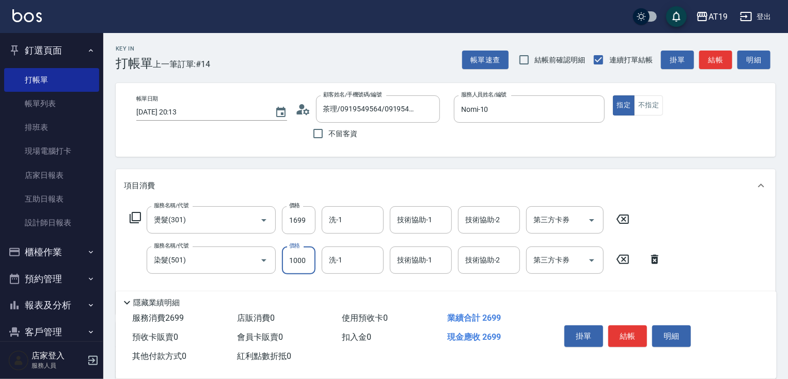
type input "1"
type input "170"
type input "118"
type input "280"
type input "1180"
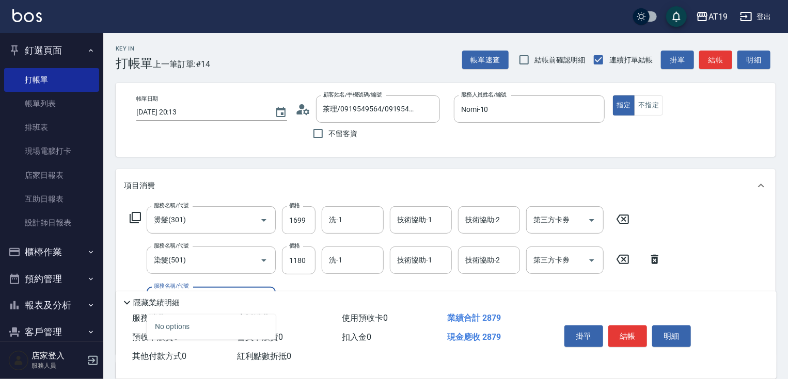
type input "901"
type input "300"
type input "中租洗髮(901)"
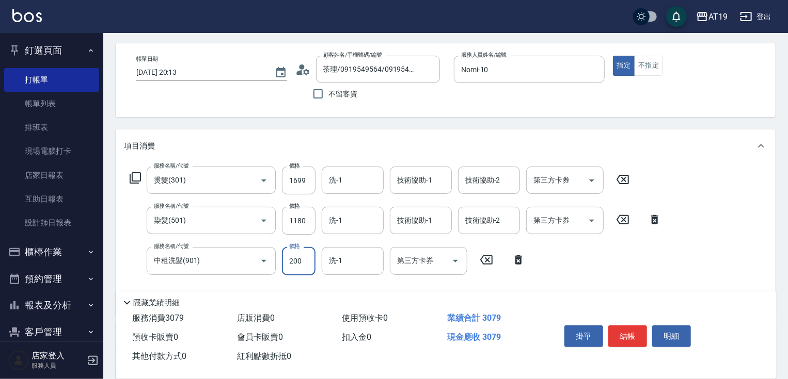
scroll to position [124, 0]
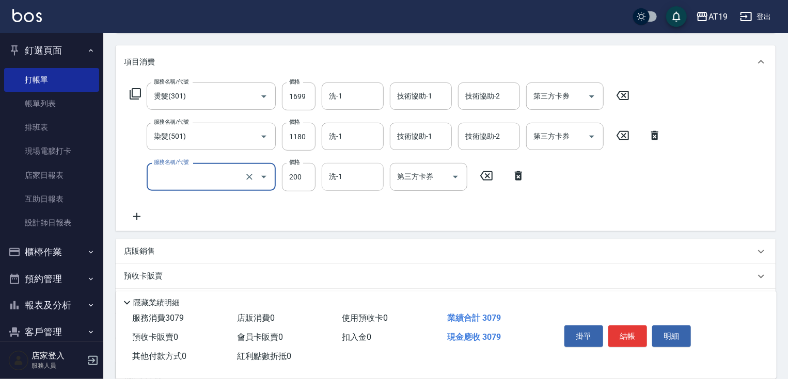
type input "280"
type input "0"
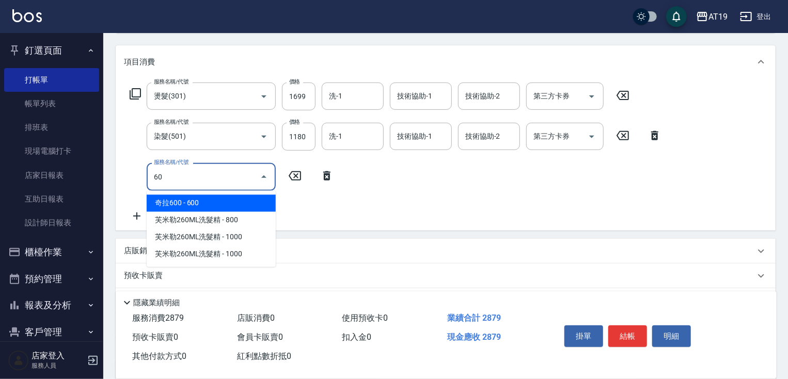
type input "601"
type input "310"
type input "自備護髮(601)"
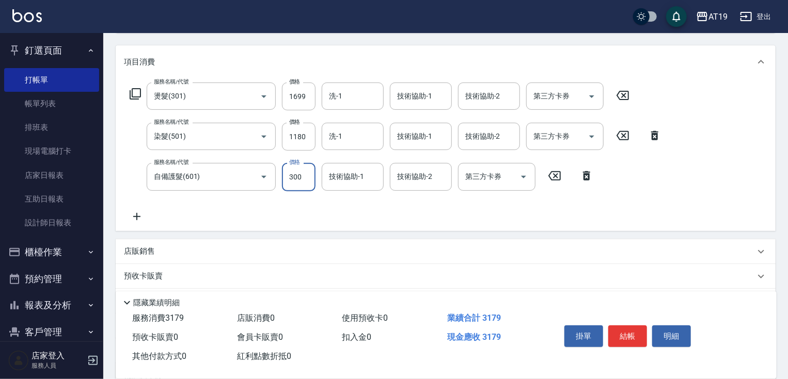
type input "7"
type input "280"
type input "79"
type input "290"
type input "799"
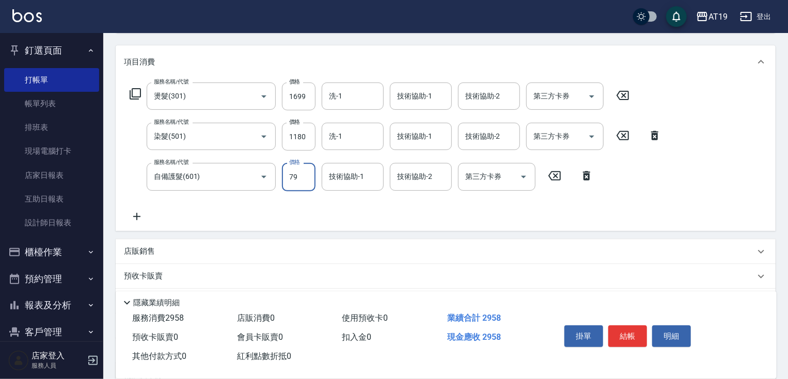
type input "360"
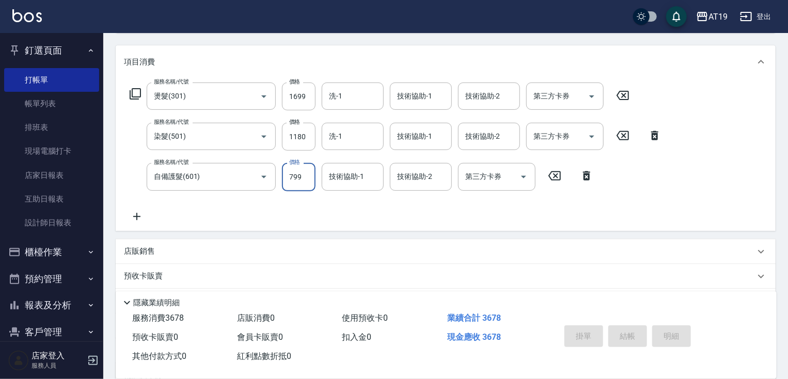
type input "[DATE] 20:26"
type input "0"
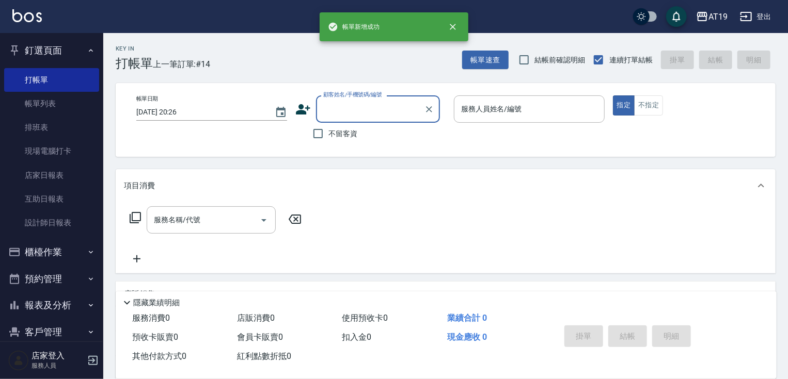
scroll to position [0, 0]
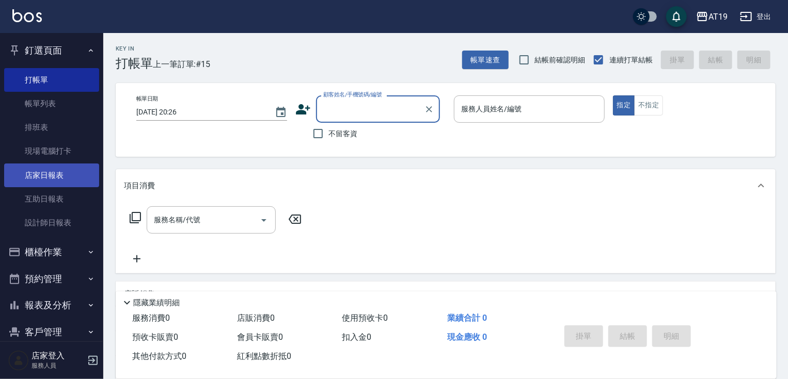
click at [53, 168] on link "店家日報表" at bounding box center [51, 176] width 95 height 24
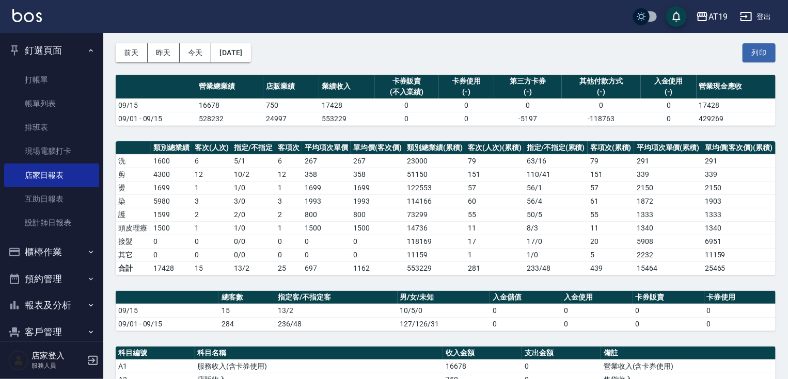
scroll to position [165, 0]
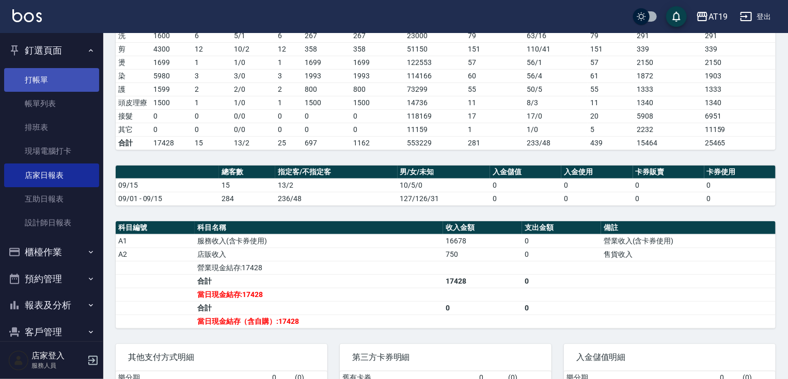
click at [45, 81] on link "打帳單" at bounding box center [51, 80] width 95 height 24
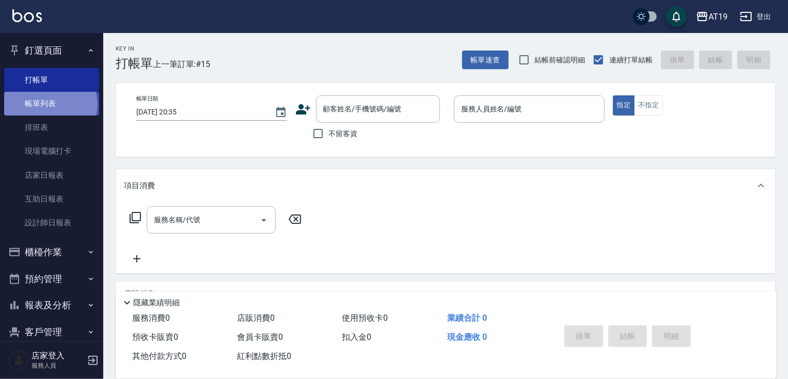
click at [50, 105] on link "帳單列表" at bounding box center [51, 104] width 95 height 24
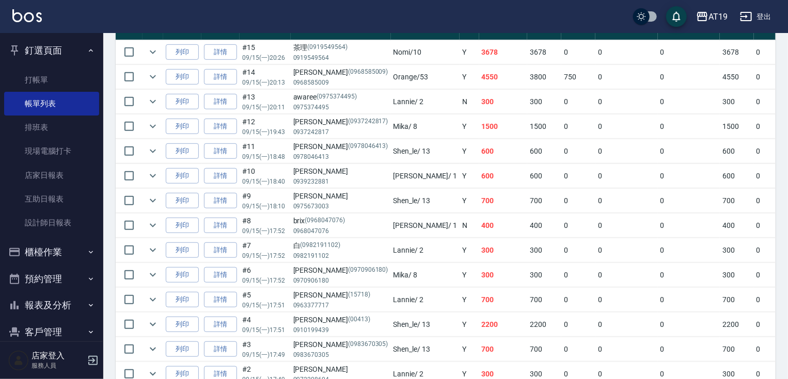
scroll to position [378, 0]
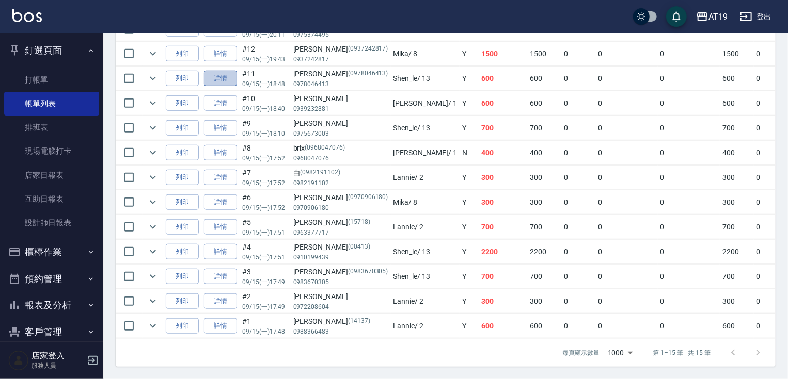
click at [219, 72] on link "詳情" at bounding box center [220, 79] width 33 height 16
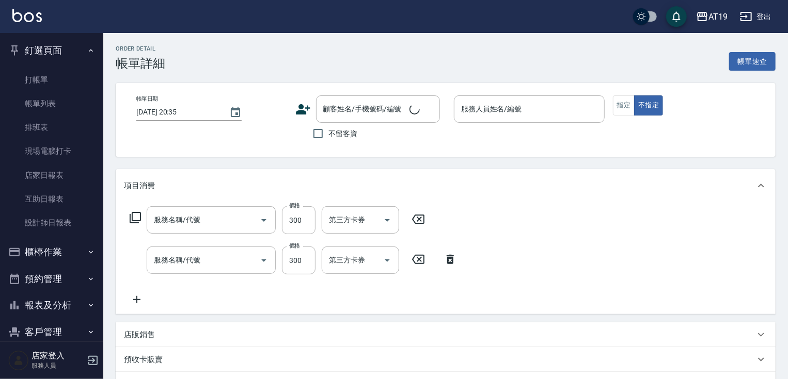
type input "[DATE] 18:48"
type input "Shen_le- 13"
type input "60"
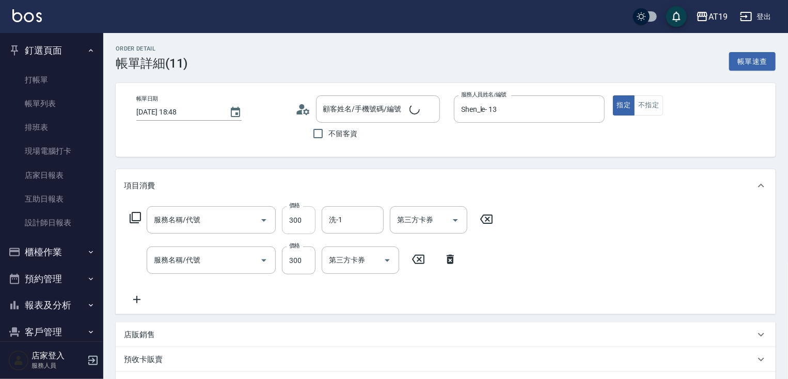
type input "[PERSON_NAME]/0978046413/0978046413"
type input "洗髮(201)"
type input "剪髮(401)"
click at [300, 261] on input "300" at bounding box center [299, 261] width 34 height 28
type input "30"
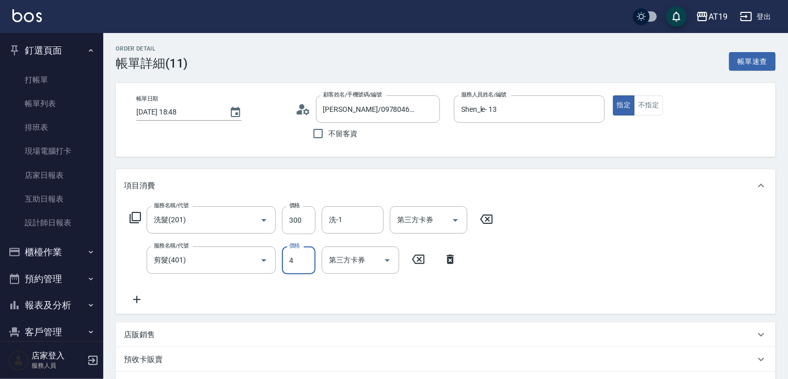
type input "40"
type input "70"
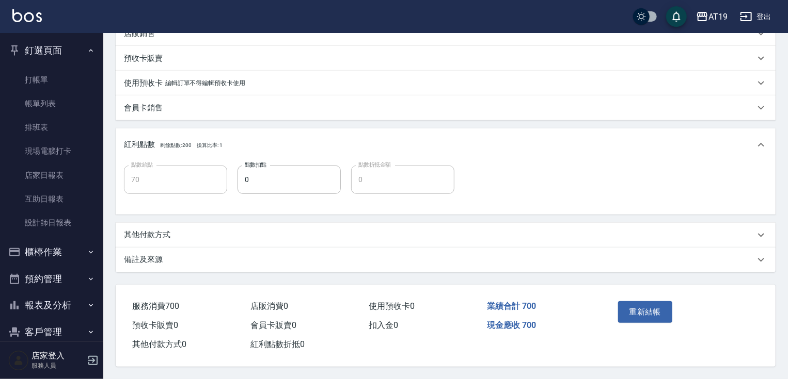
scroll to position [304, 0]
type input "400"
click at [651, 306] on button "重新結帳" at bounding box center [645, 312] width 55 height 22
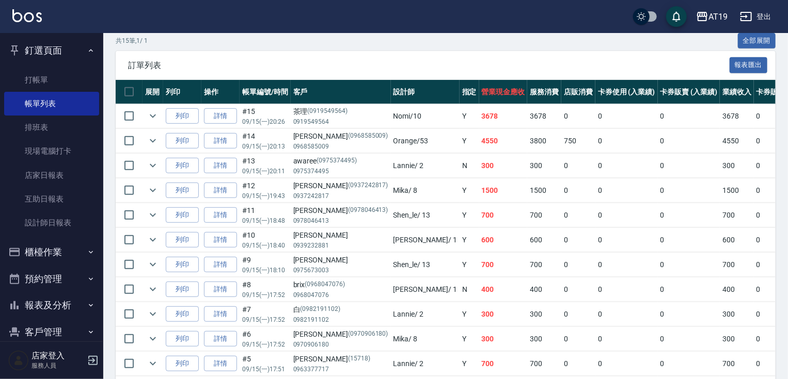
scroll to position [248, 0]
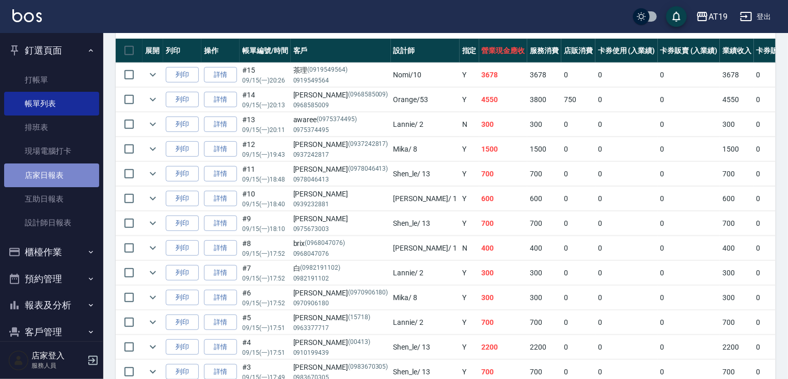
click at [56, 178] on link "店家日報表" at bounding box center [51, 176] width 95 height 24
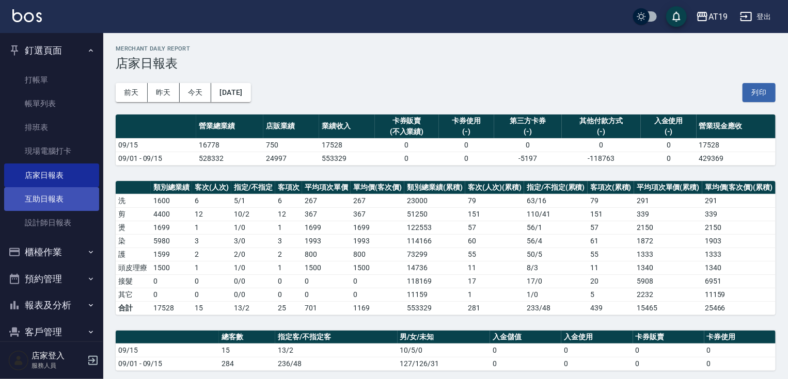
click at [35, 200] on link "互助日報表" at bounding box center [51, 199] width 95 height 24
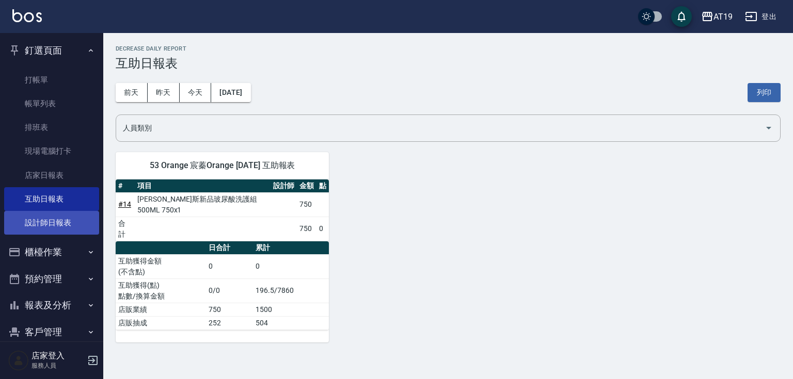
click at [47, 223] on link "設計師日報表" at bounding box center [51, 223] width 95 height 24
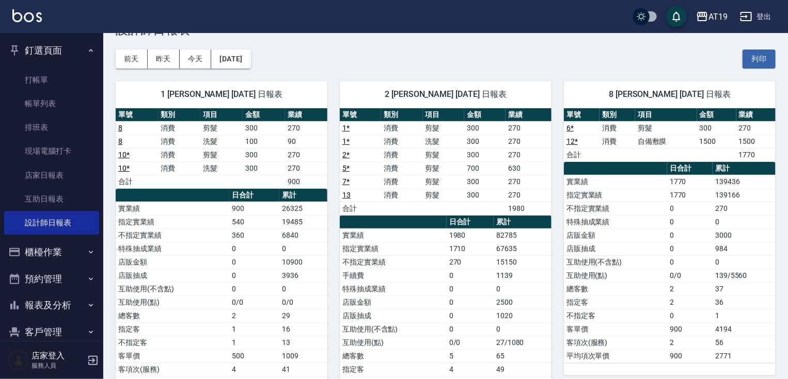
scroll to position [32, 0]
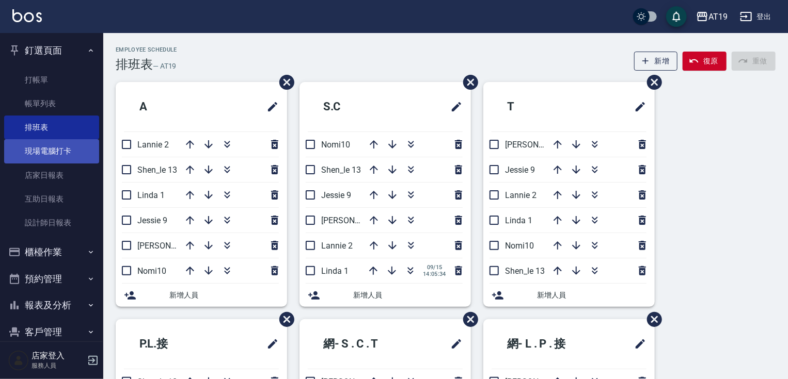
click at [60, 154] on link "現場電腦打卡" at bounding box center [51, 151] width 95 height 24
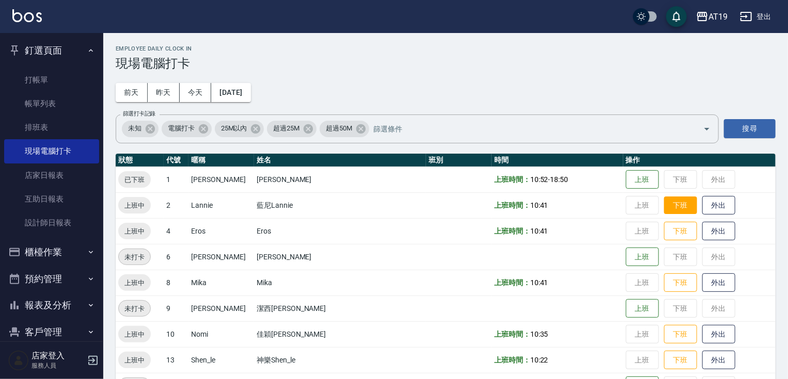
click at [664, 203] on button "下班" at bounding box center [680, 206] width 33 height 18
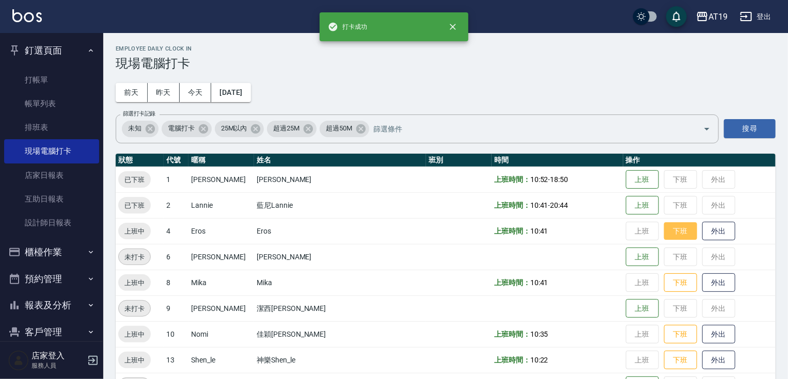
click at [664, 233] on button "下班" at bounding box center [680, 231] width 33 height 18
click at [664, 281] on button "下班" at bounding box center [680, 283] width 33 height 18
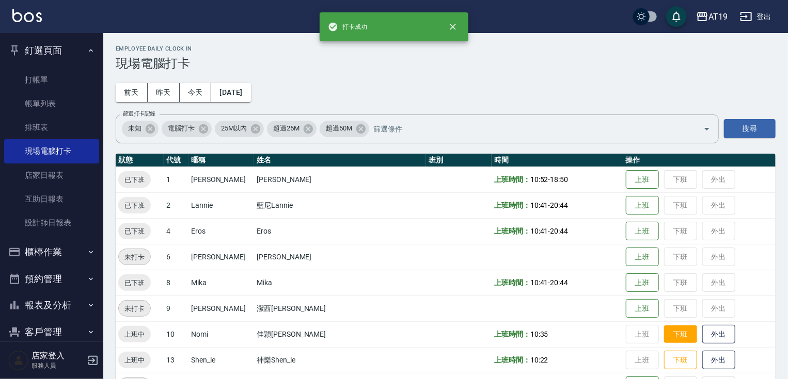
click at [664, 333] on button "下班" at bounding box center [680, 335] width 33 height 18
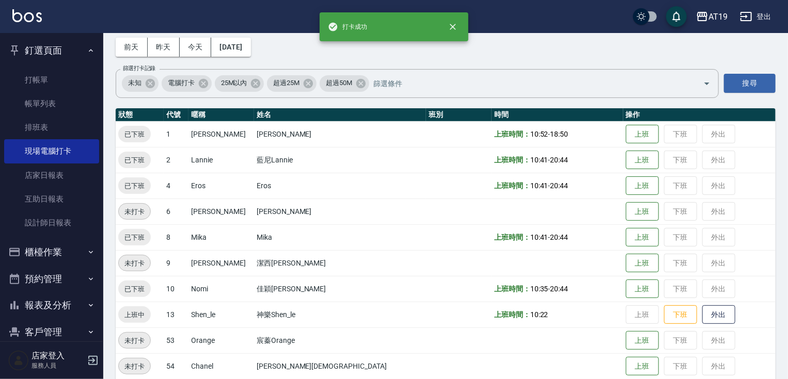
scroll to position [84, 0]
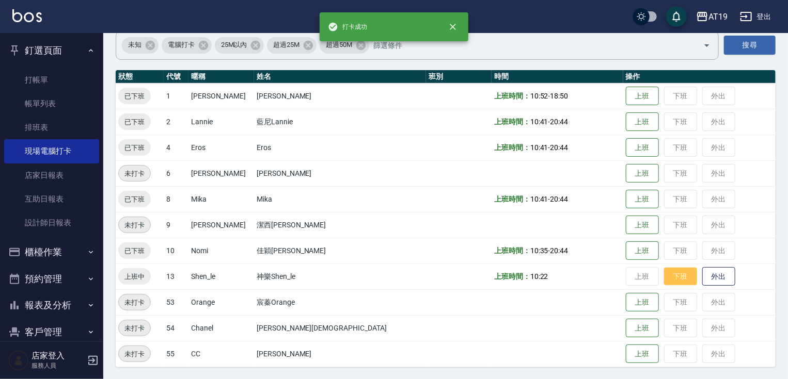
click at [664, 274] on button "下班" at bounding box center [680, 277] width 33 height 18
